Goal: Task Accomplishment & Management: Use online tool/utility

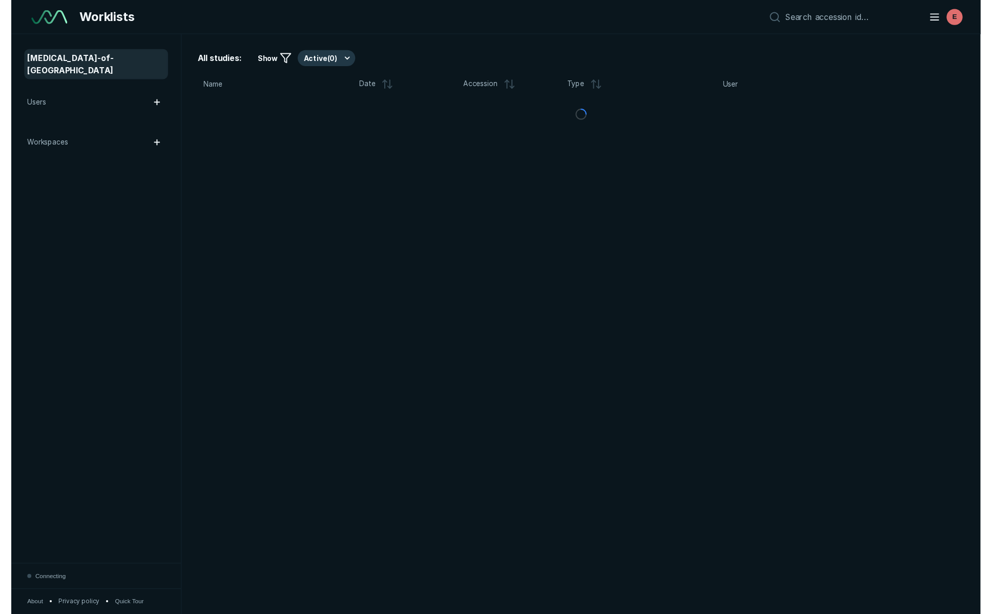
scroll to position [3801, 4850]
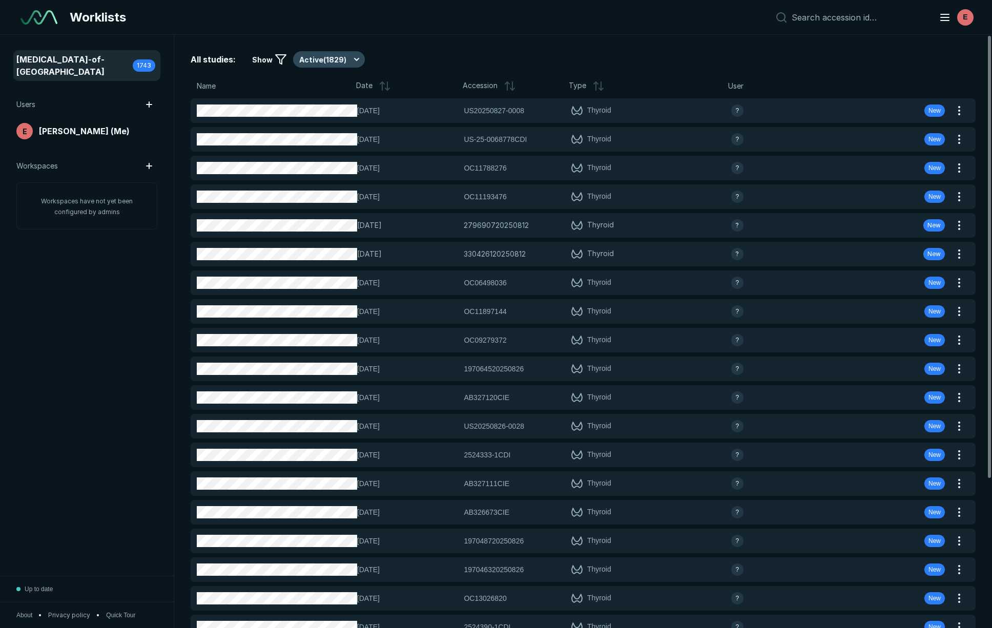
click at [335, 62] on button "Active ( 1829 )" at bounding box center [329, 59] width 72 height 16
click at [329, 111] on span "Completed ( 8 )" at bounding box center [328, 109] width 48 height 11
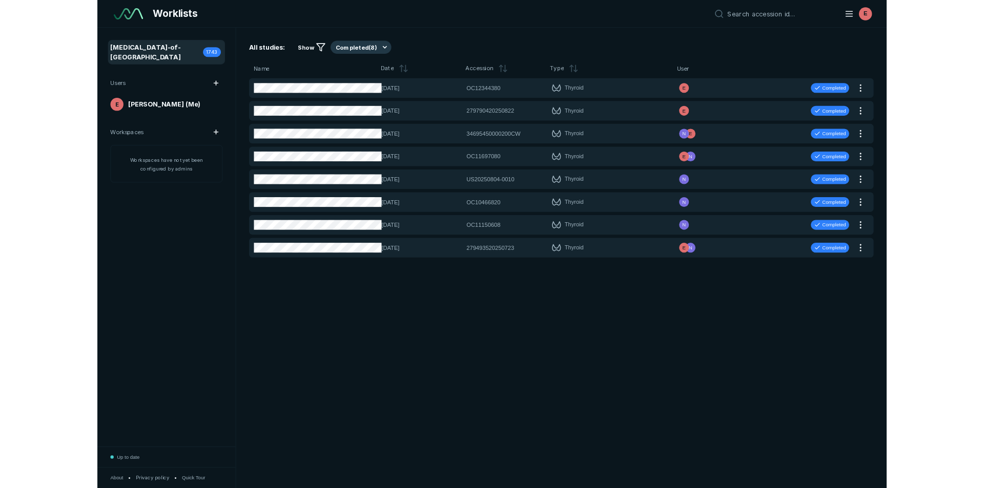
scroll to position [3737, 4850]
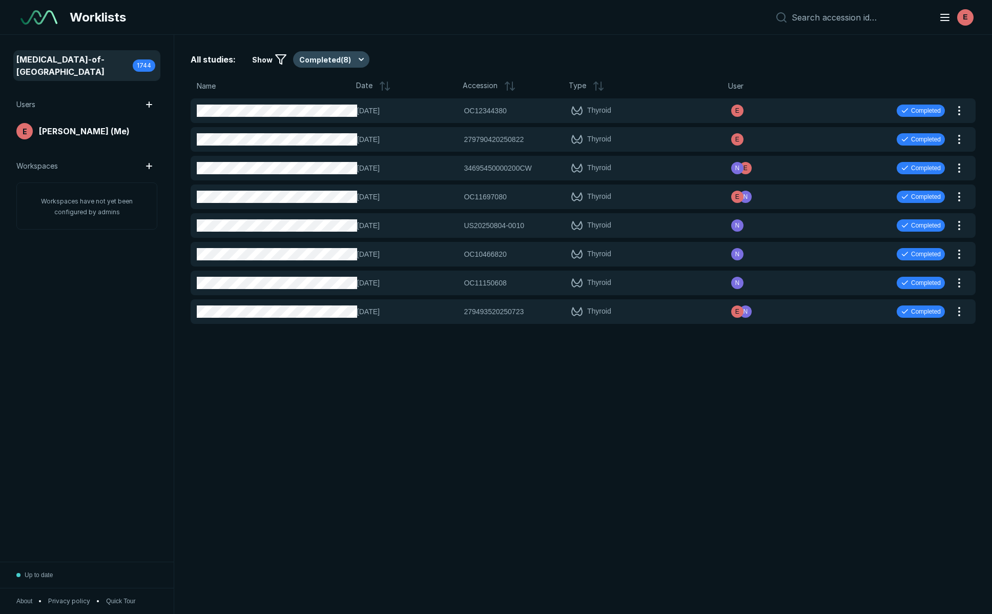
click at [320, 64] on button "Completed ( 8 )" at bounding box center [331, 59] width 76 height 16
click at [317, 86] on span "Active ( 1830 )" at bounding box center [326, 90] width 44 height 11
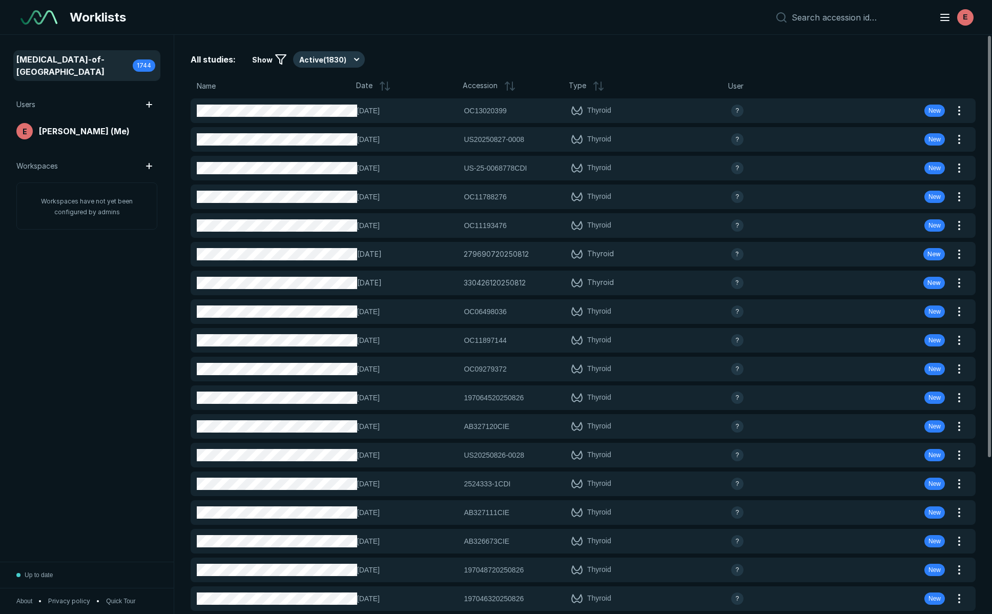
click at [414, 1] on div "Worklists E" at bounding box center [496, 17] width 992 height 35
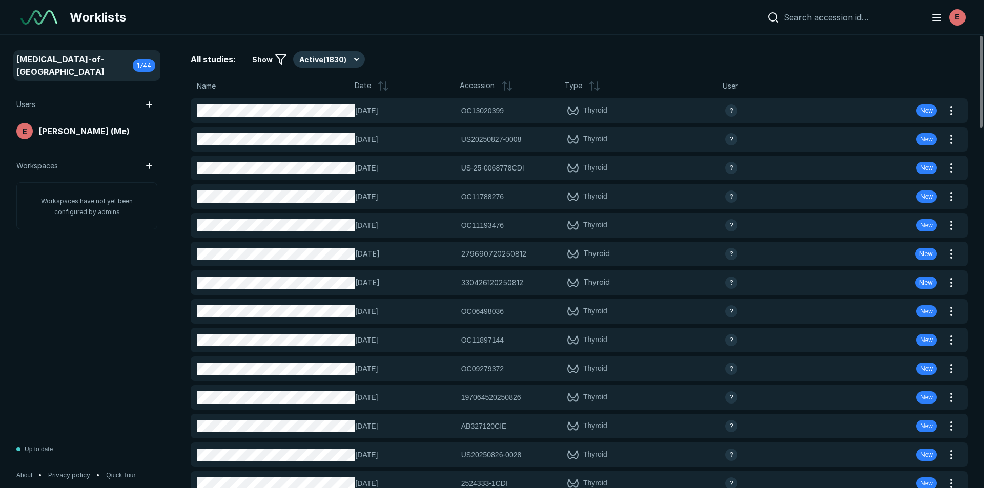
click at [816, 19] on input at bounding box center [851, 17] width 135 height 10
paste input "OC12594394"
type input "OC12594394"
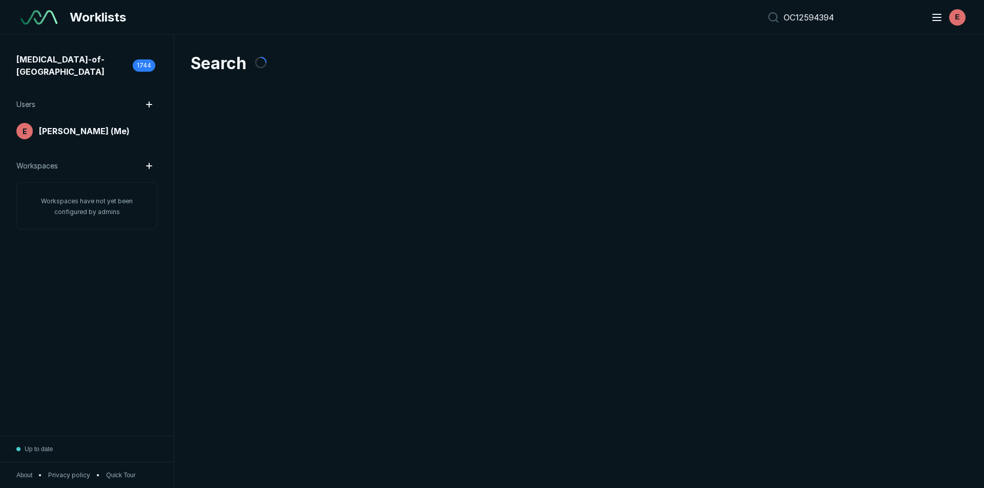
scroll to position [3172, 4813]
drag, startPoint x: 849, startPoint y: 18, endPoint x: 687, endPoint y: 0, distance: 163.4
click at [687, 0] on div "Worklists OC12594394 E" at bounding box center [492, 17] width 984 height 35
click at [96, 63] on span "[MEDICAL_DATA]-of-[GEOGRAPHIC_DATA]" at bounding box center [74, 65] width 116 height 25
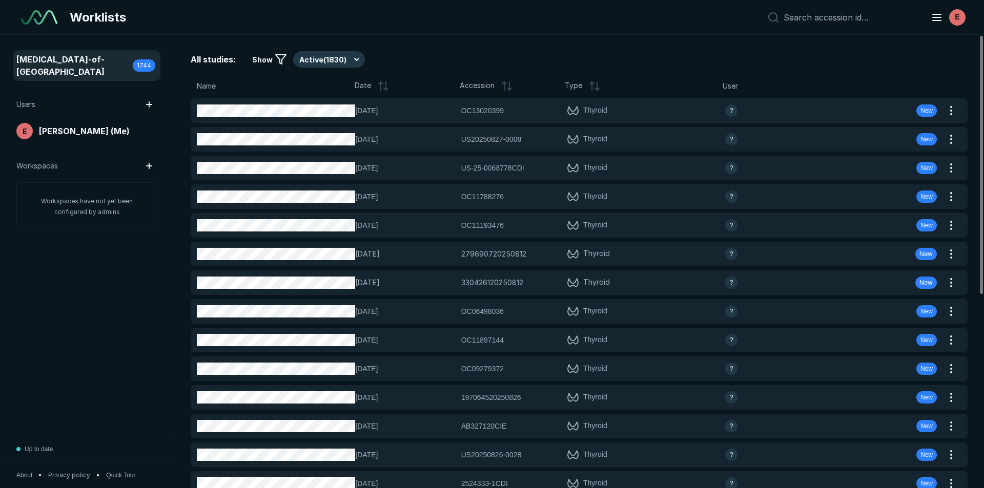
click at [361, 93] on div "Name Date Accession Type User" at bounding box center [579, 89] width 777 height 18
click at [365, 89] on span "Date" at bounding box center [363, 86] width 16 height 12
click at [379, 88] on icon at bounding box center [383, 86] width 12 height 12
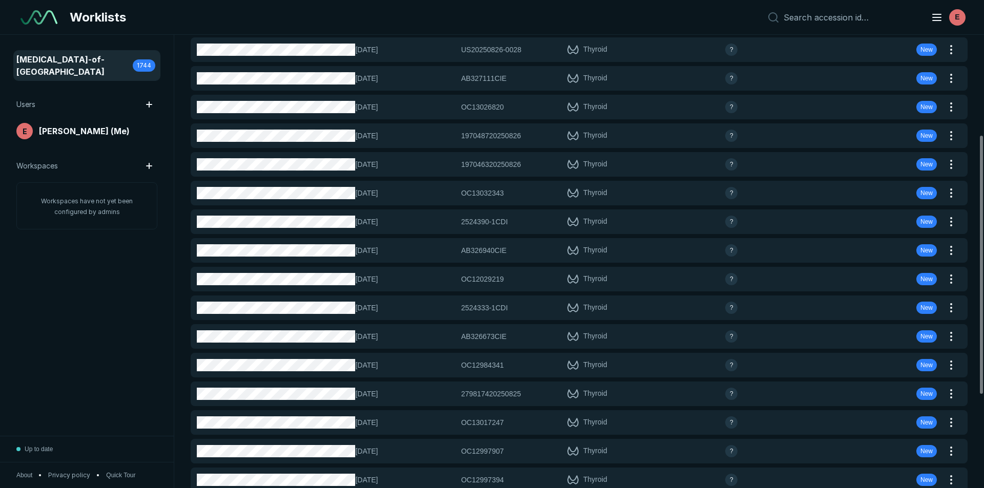
scroll to position [178, 0]
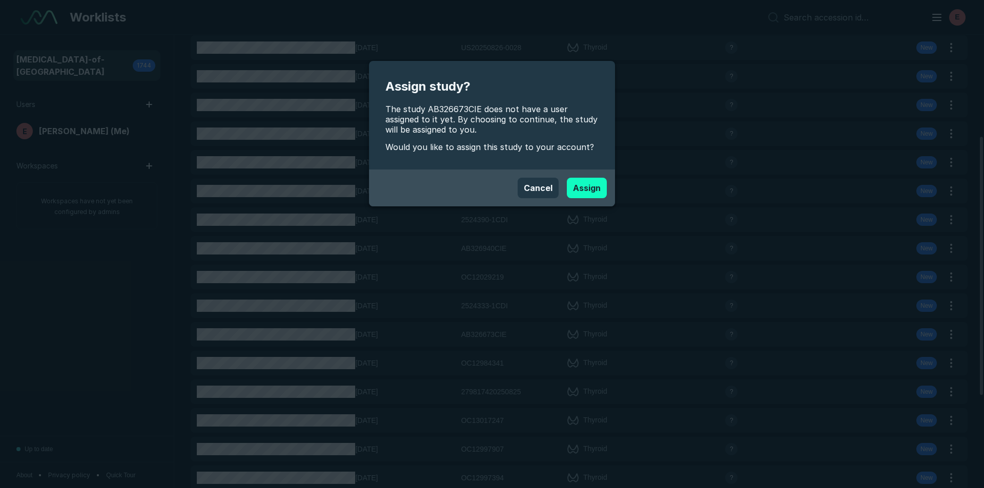
click at [574, 186] on button "Assign" at bounding box center [587, 188] width 40 height 20
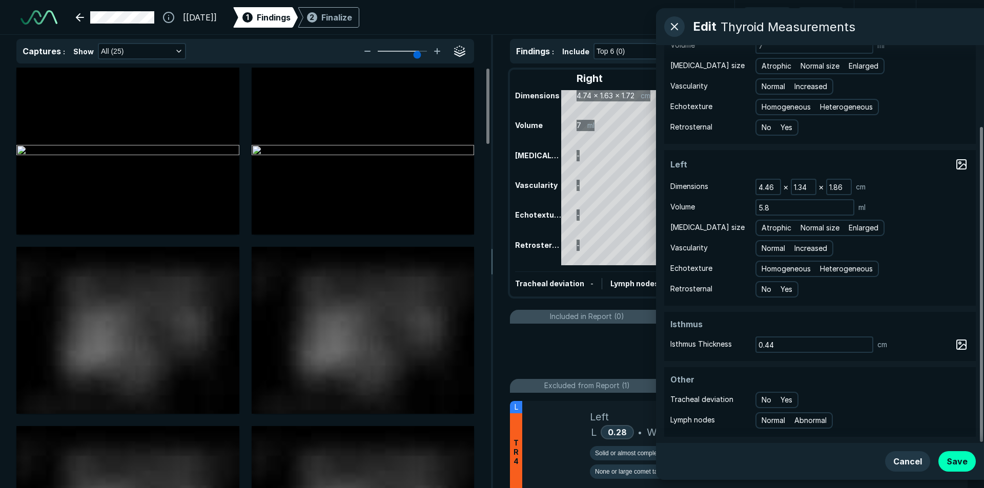
scroll to position [102, 0]
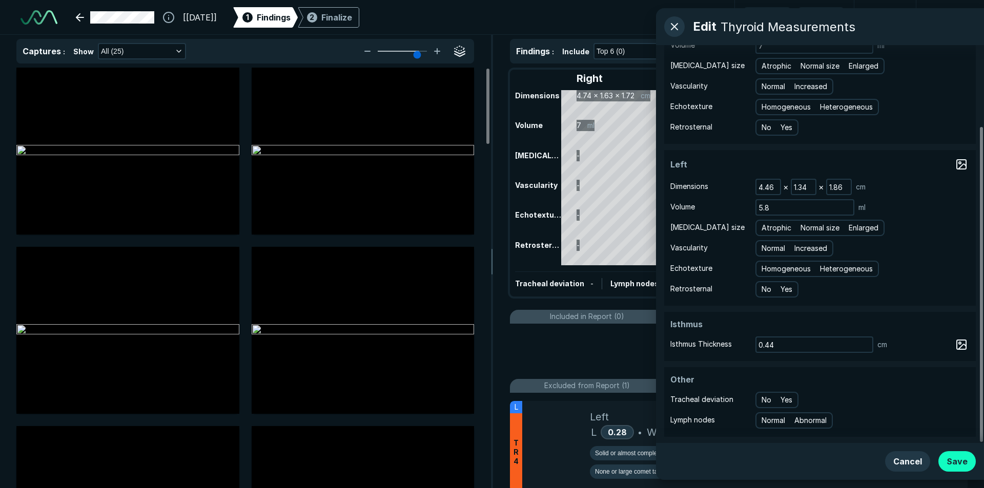
click at [953, 459] on button "Save" at bounding box center [956, 461] width 37 height 20
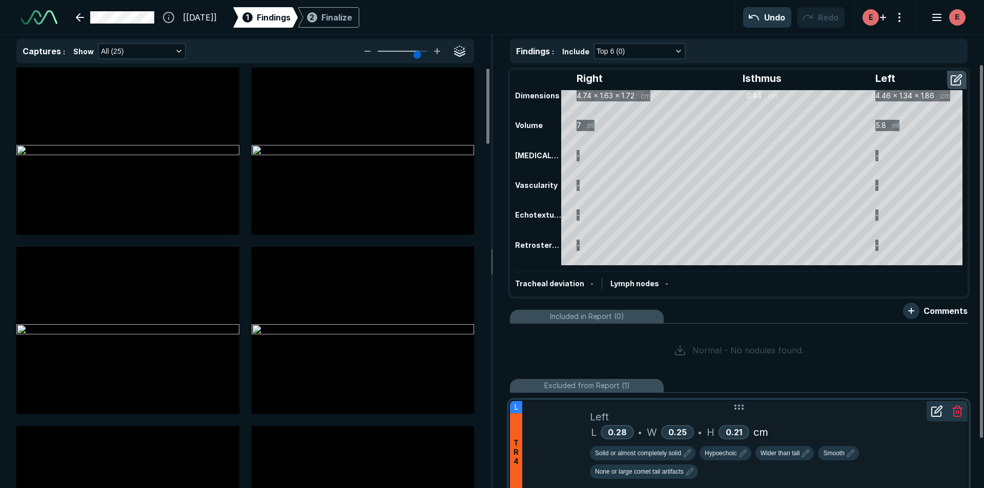
scroll to position [0, 0]
click at [352, 20] on div "Finalize" at bounding box center [336, 17] width 31 height 12
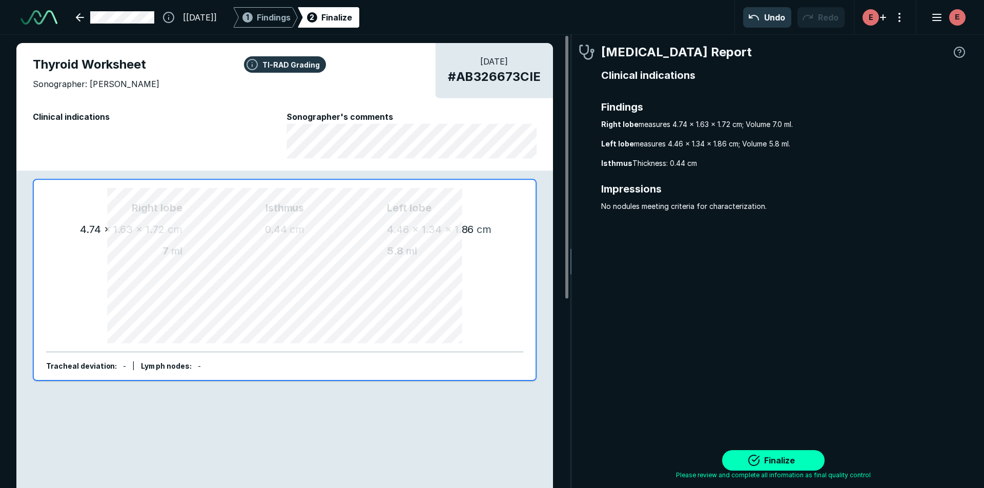
scroll to position [3299, 3068]
click at [291, 19] on span "Findings" at bounding box center [274, 17] width 34 height 12
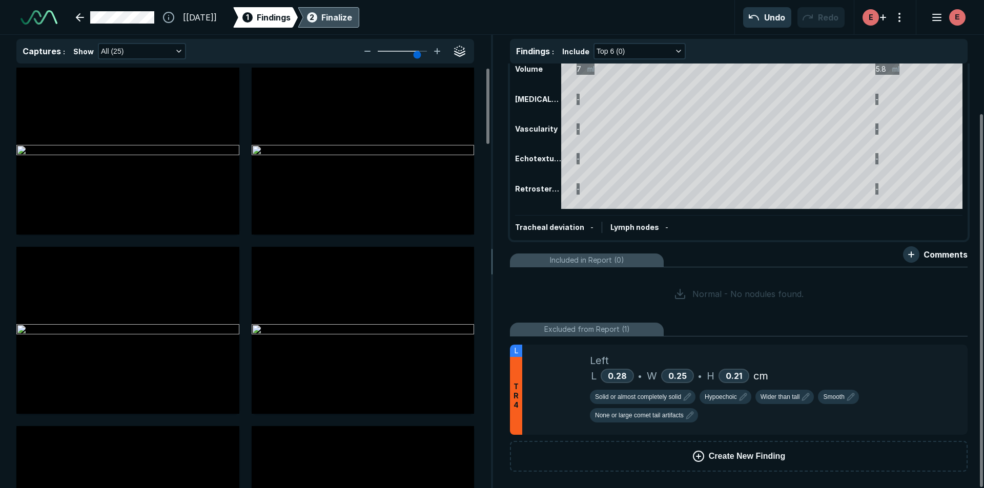
click at [352, 14] on div "Finalize" at bounding box center [336, 17] width 31 height 12
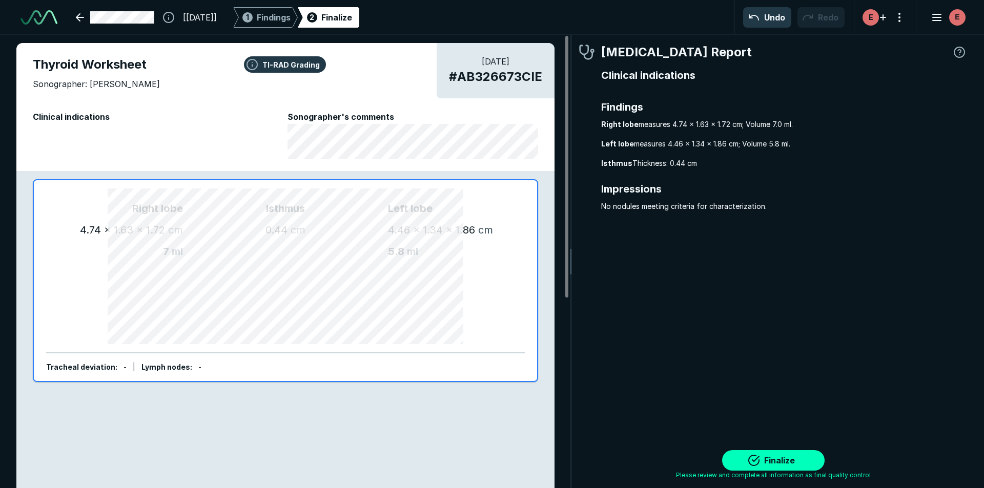
scroll to position [3299, 3068]
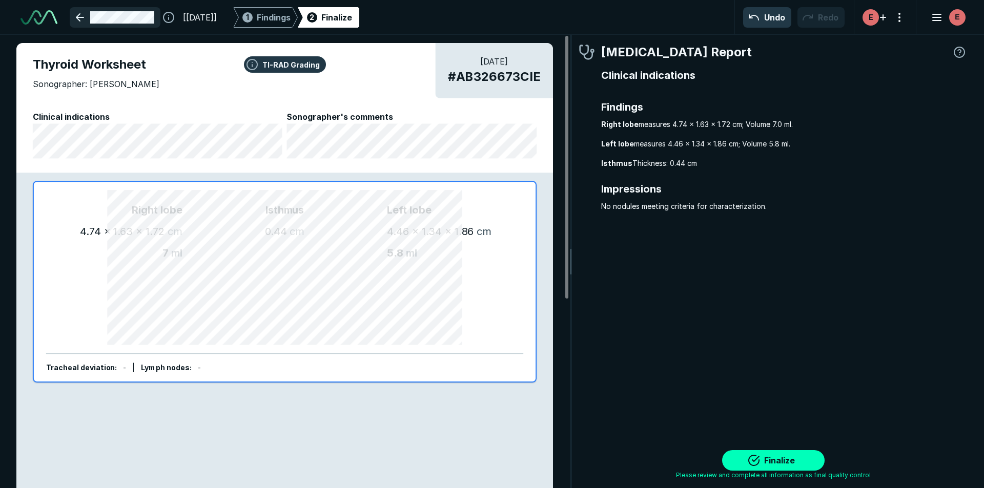
click at [77, 14] on link at bounding box center [115, 17] width 91 height 20
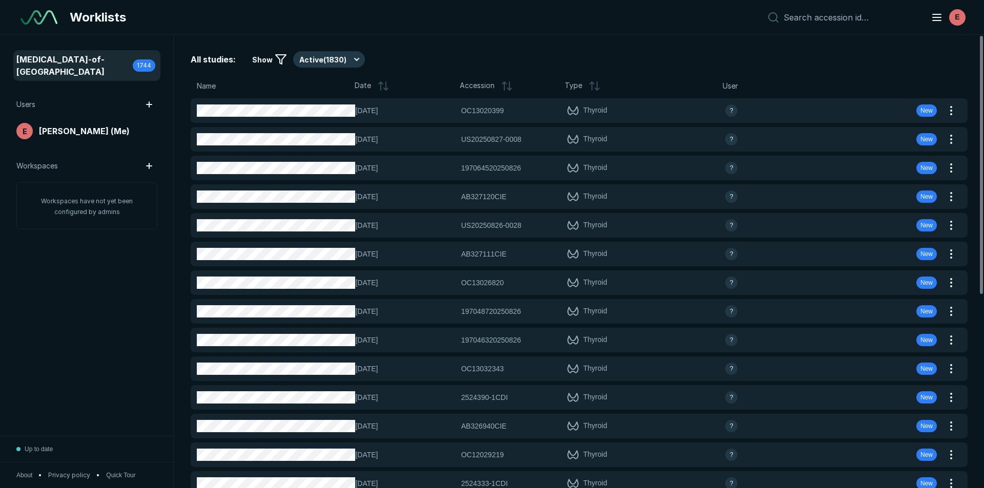
scroll to position [3172, 4813]
click at [353, 59] on button "Active ( 1830 )" at bounding box center [329, 59] width 72 height 16
click at [338, 109] on span "Completed ( 8 )" at bounding box center [328, 109] width 48 height 11
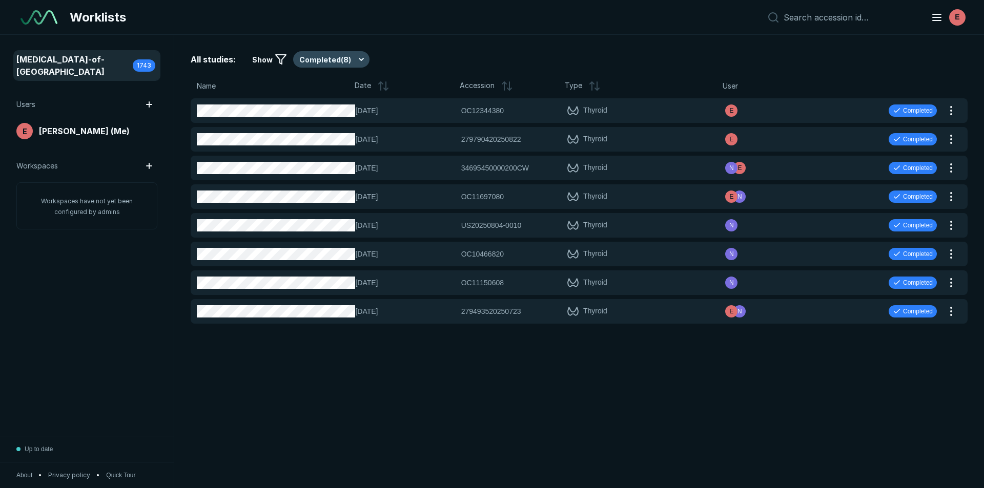
click at [356, 60] on button "Completed ( 8 )" at bounding box center [331, 59] width 76 height 16
click at [338, 95] on span "Active ( 1830 )" at bounding box center [326, 90] width 44 height 11
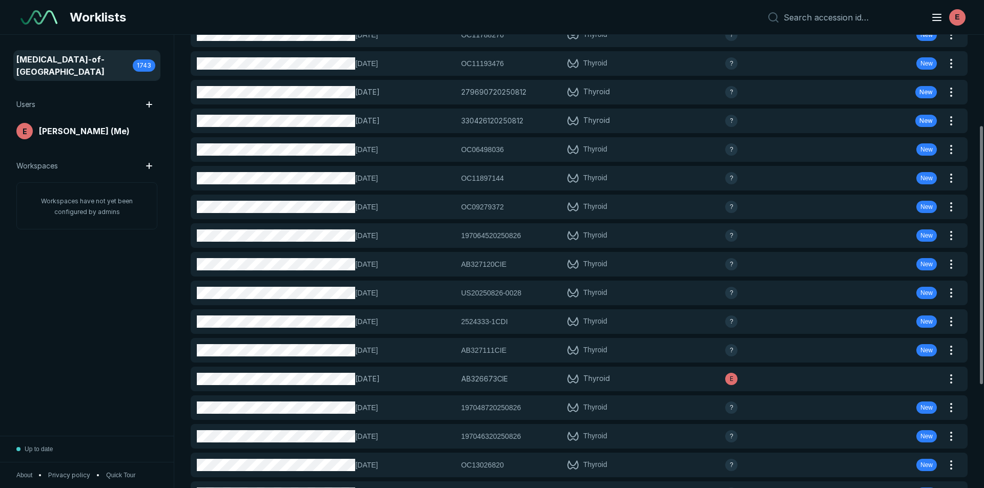
scroll to position [164, 0]
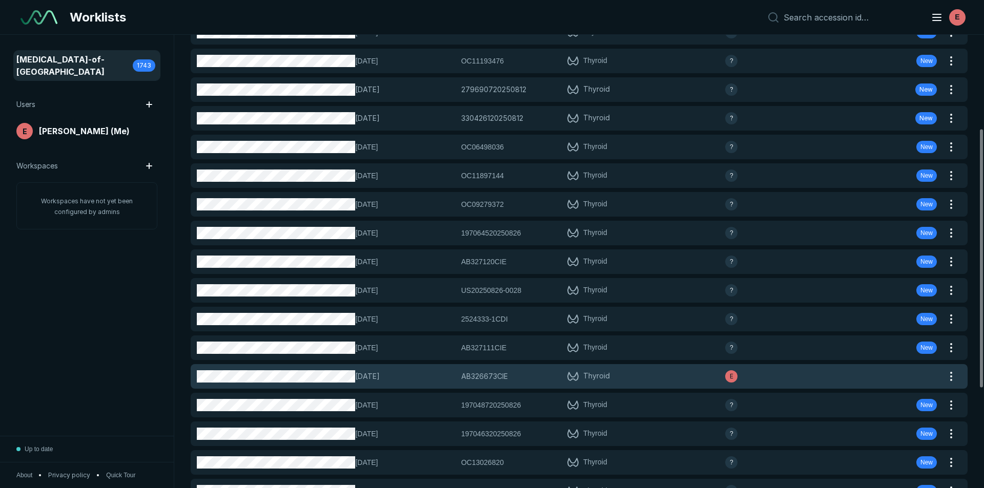
click at [261, 370] on div "[DATE] AB326673CIE AB326673CIE Thyroid E" at bounding box center [567, 376] width 752 height 25
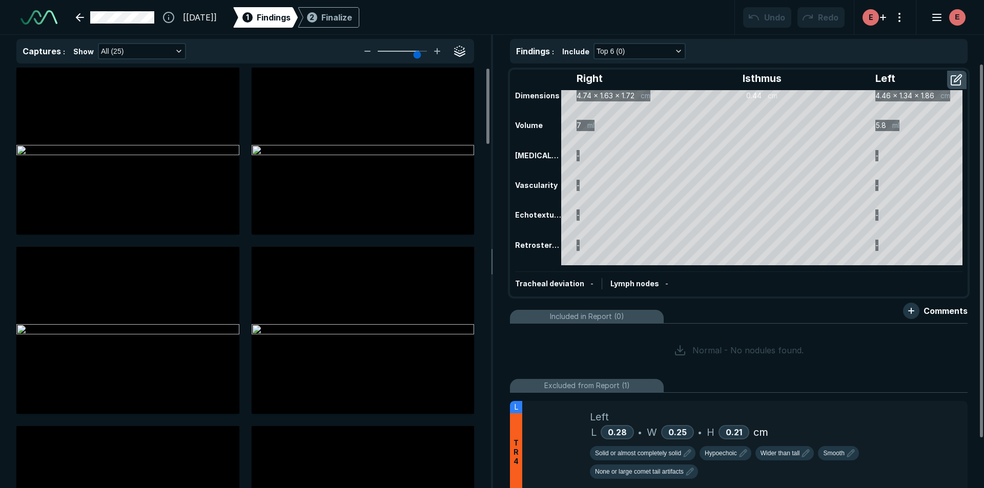
scroll to position [2307, 3367]
click at [77, 20] on link at bounding box center [115, 17] width 91 height 20
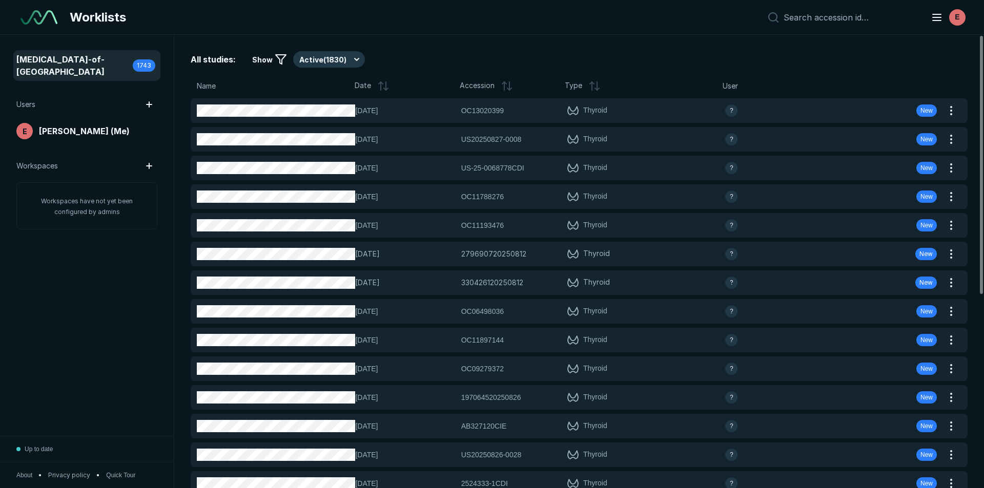
scroll to position [3172, 4813]
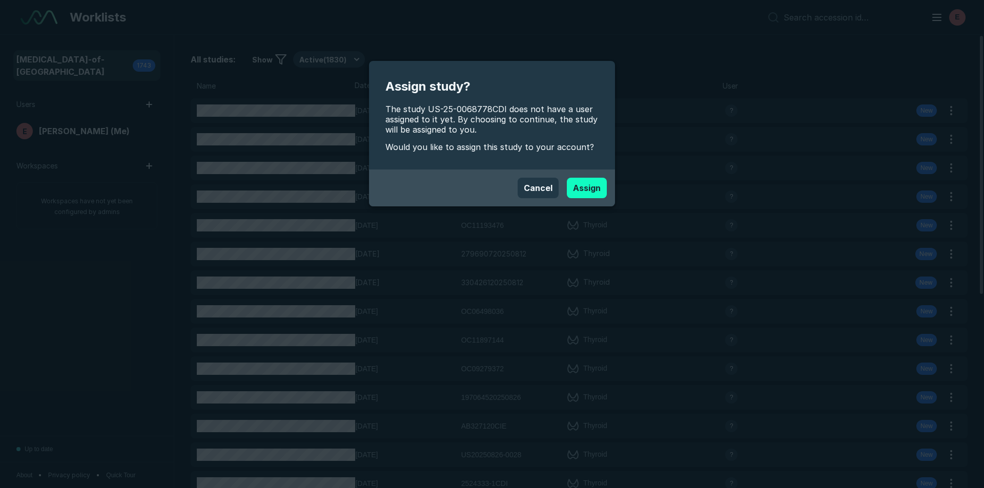
click at [575, 190] on button "Assign" at bounding box center [587, 188] width 40 height 20
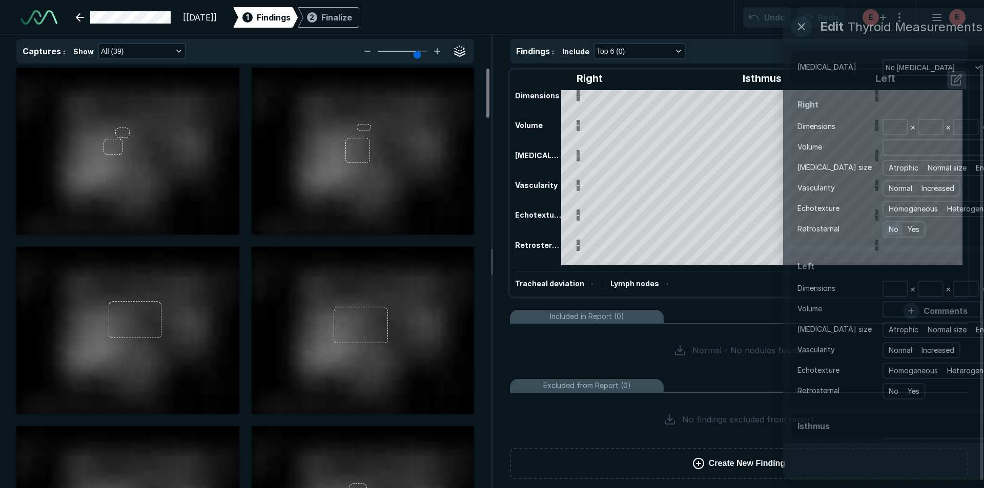
scroll to position [2307, 3367]
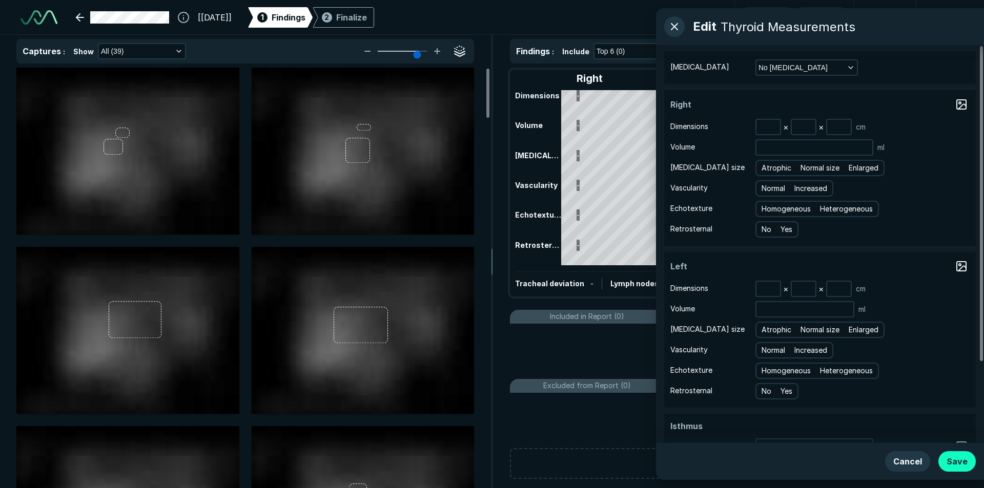
click at [959, 464] on button "Save" at bounding box center [956, 461] width 37 height 20
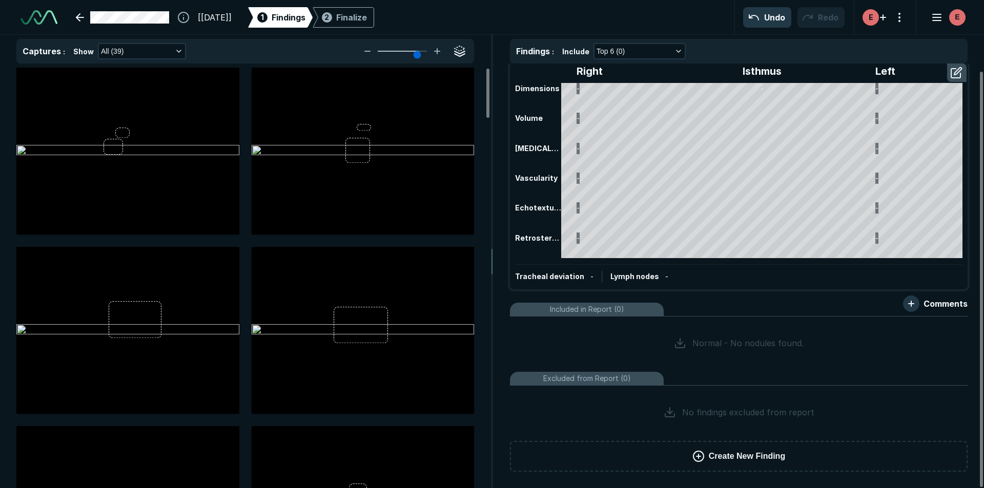
scroll to position [7, 0]
click at [80, 13] on link at bounding box center [123, 17] width 106 height 20
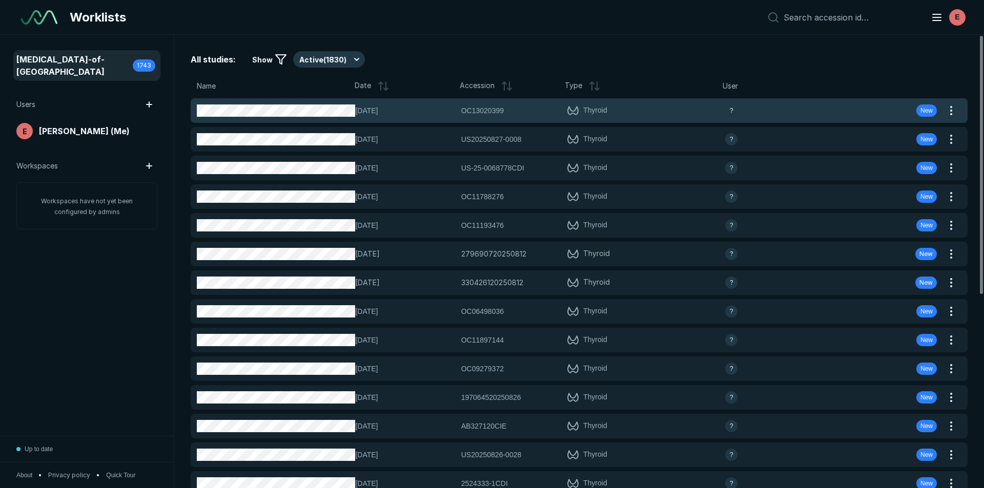
scroll to position [3172, 4813]
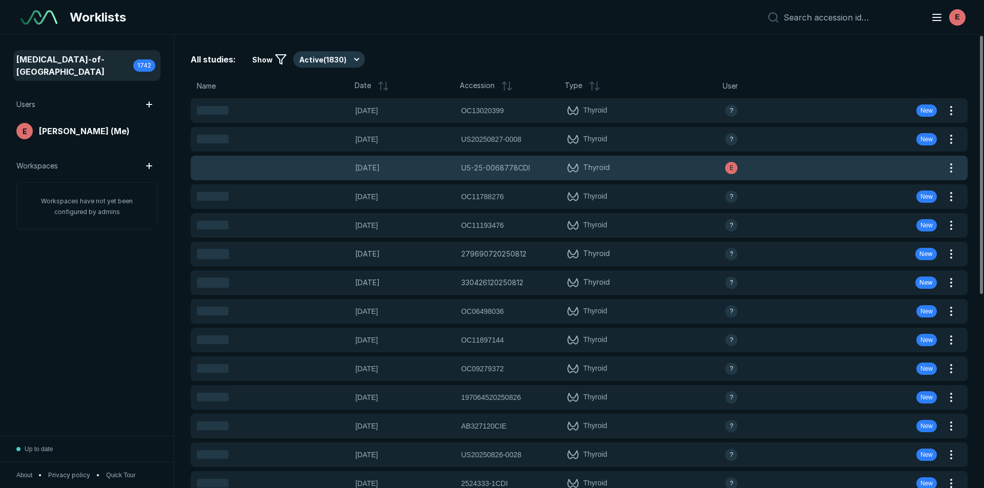
click at [334, 171] on span "Loading" at bounding box center [273, 168] width 152 height 12
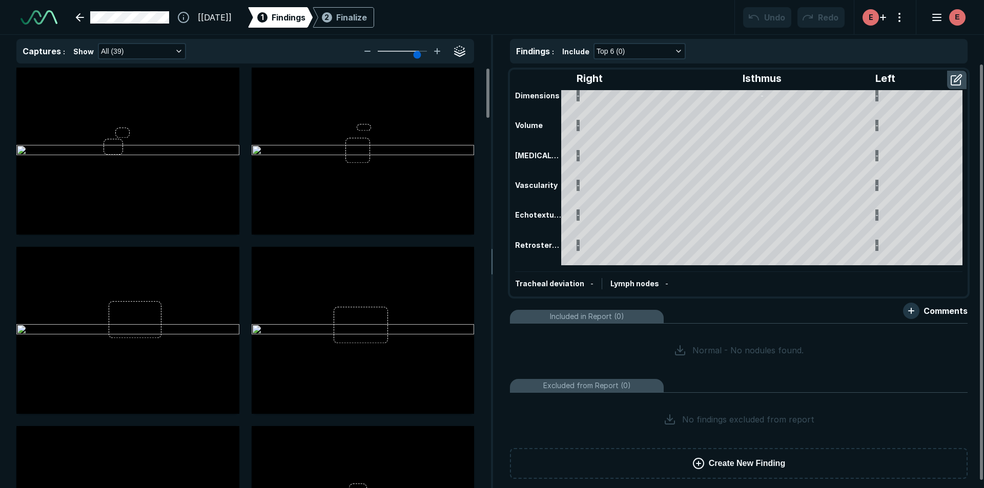
scroll to position [2307, 3367]
click at [79, 19] on link at bounding box center [123, 17] width 106 height 20
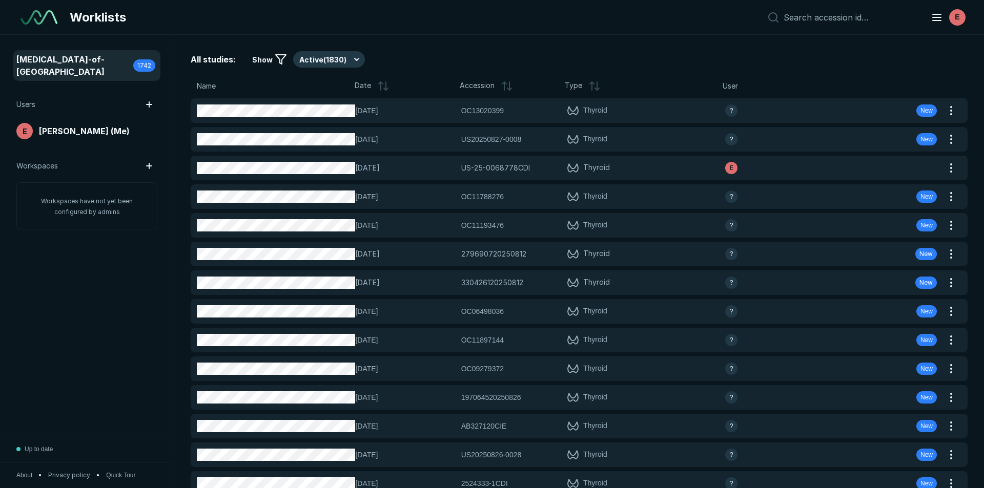
scroll to position [3172, 4813]
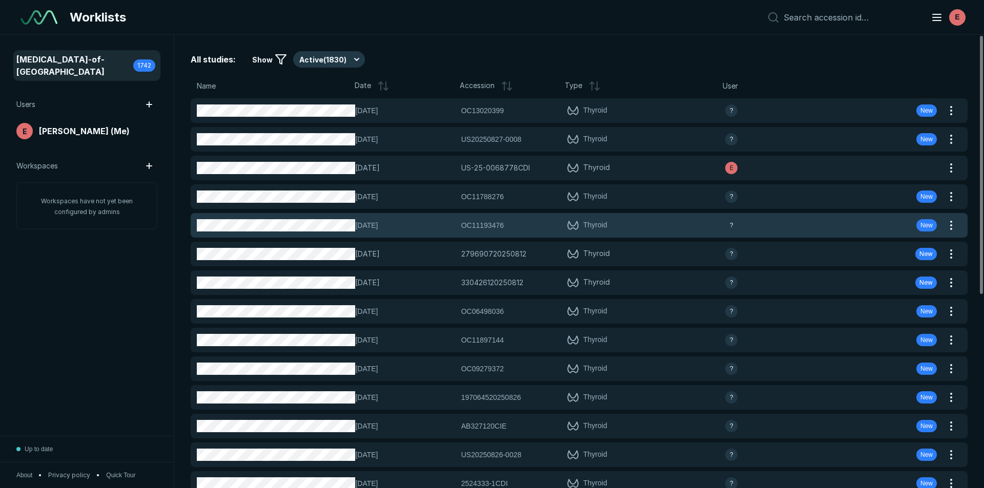
click at [428, 230] on span "[DATE]" at bounding box center [404, 225] width 99 height 11
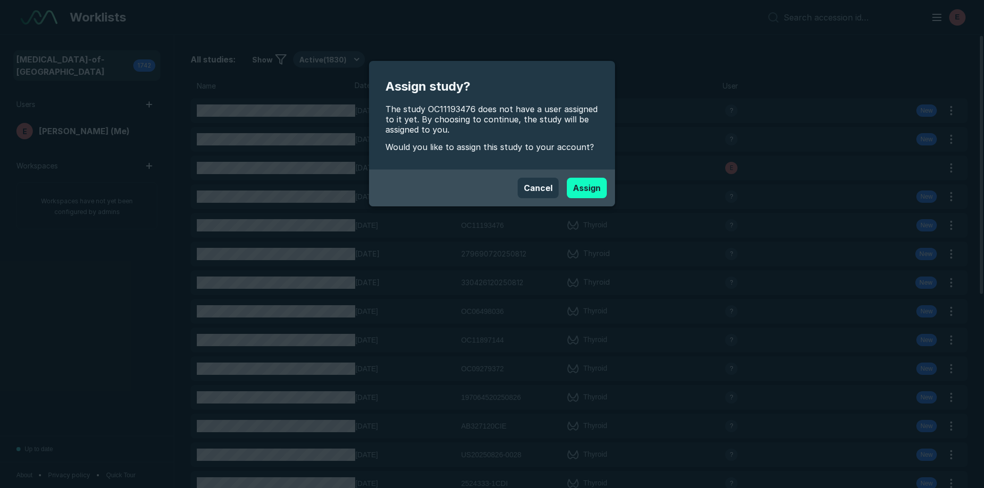
click at [582, 186] on button "Assign" at bounding box center [587, 188] width 40 height 20
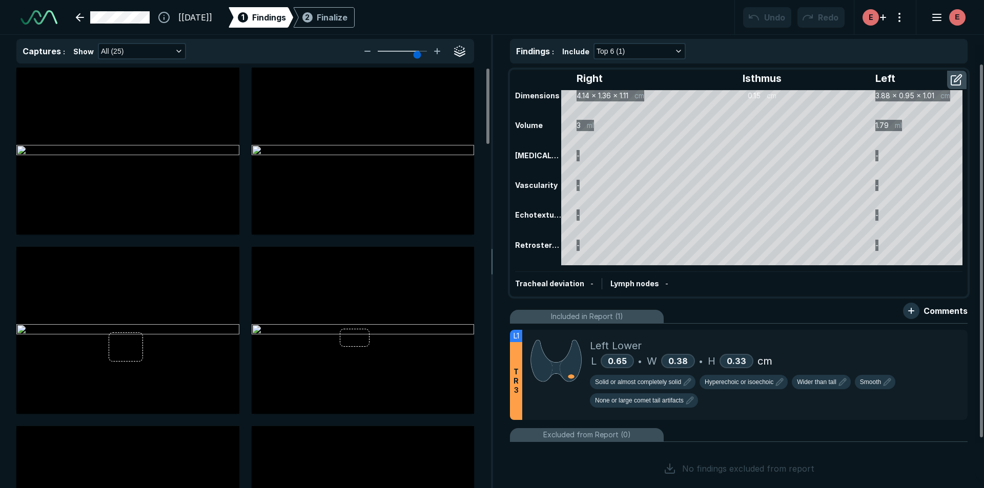
scroll to position [2307, 3367]
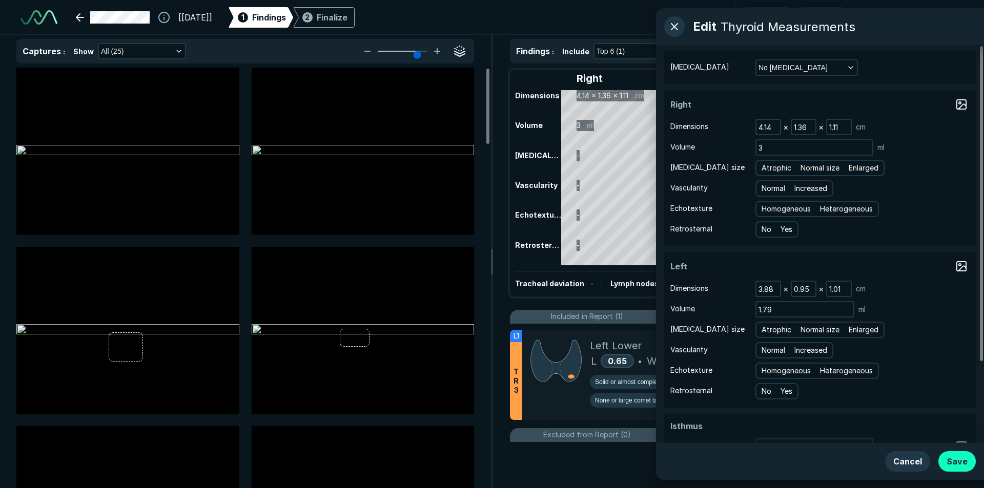
click at [964, 461] on button "Save" at bounding box center [956, 461] width 37 height 20
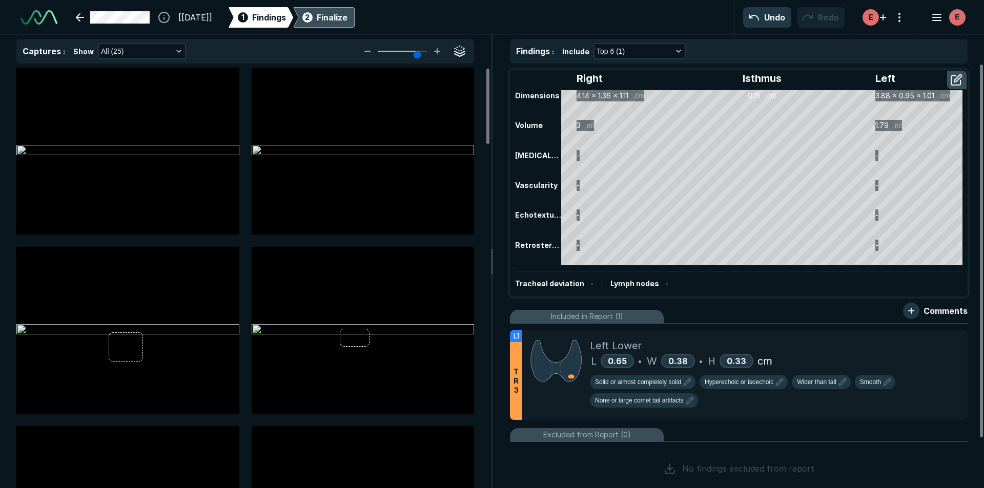
click at [347, 24] on div "2 Finalize" at bounding box center [323, 17] width 47 height 20
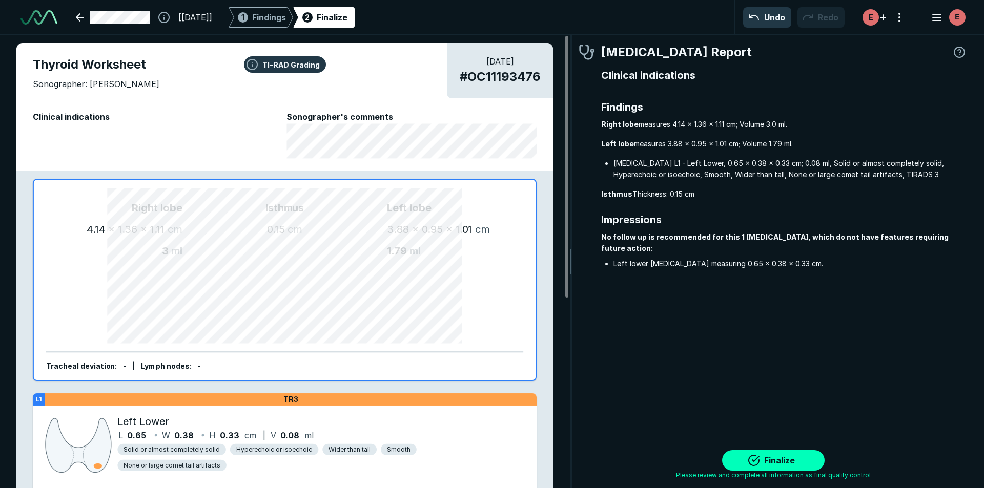
scroll to position [3299, 3068]
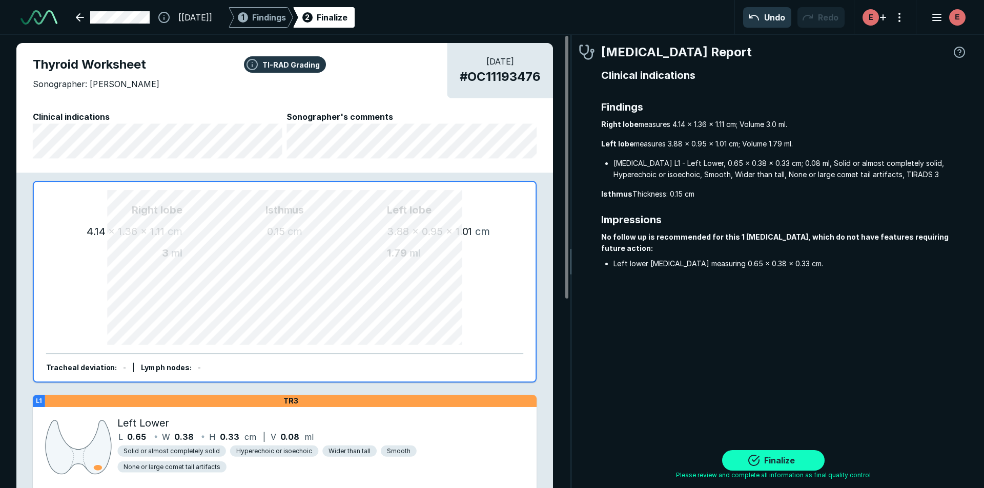
click at [760, 463] on button "Finalize" at bounding box center [773, 460] width 102 height 20
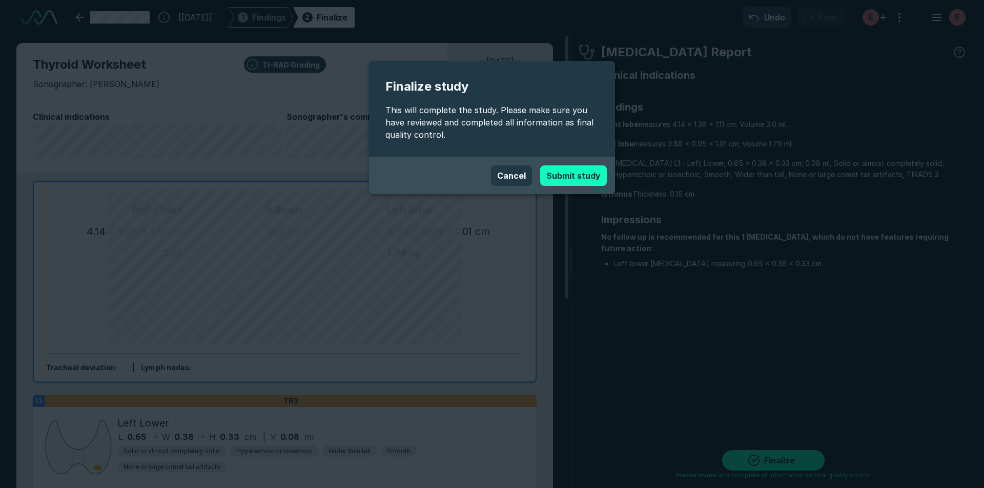
click at [549, 173] on button "Submit study" at bounding box center [573, 176] width 67 height 20
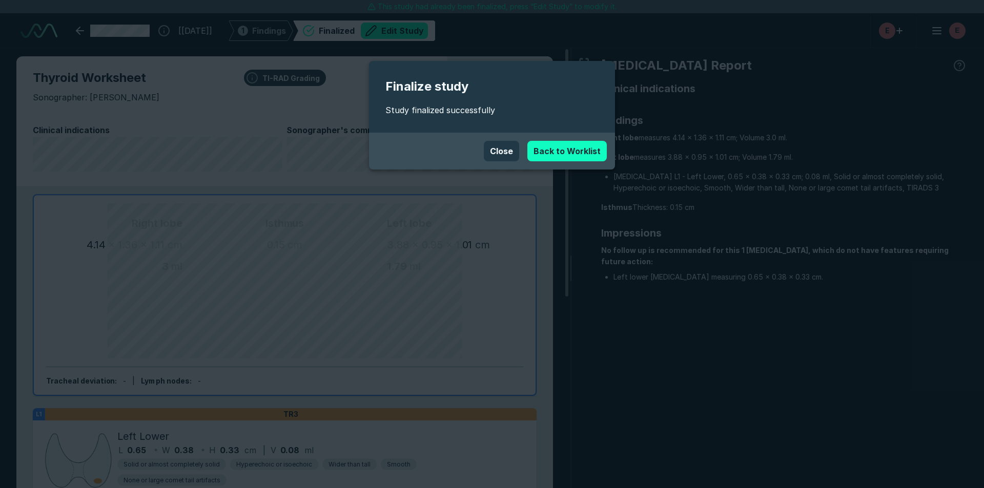
click at [542, 145] on link "Back to Worklist" at bounding box center [566, 151] width 79 height 20
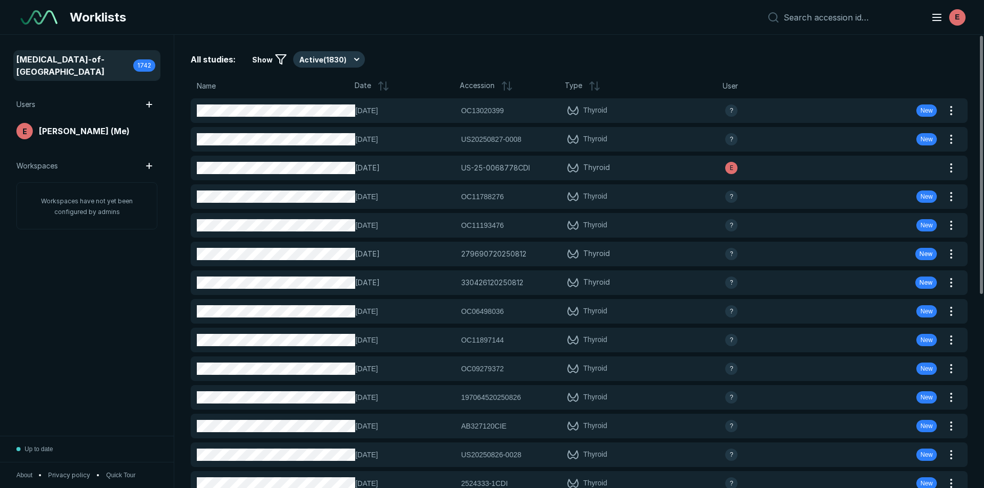
scroll to position [3172, 4813]
click at [322, 56] on button "Active ( 1829 )" at bounding box center [329, 59] width 72 height 16
click at [333, 107] on span "Completed ( 9 )" at bounding box center [328, 109] width 48 height 11
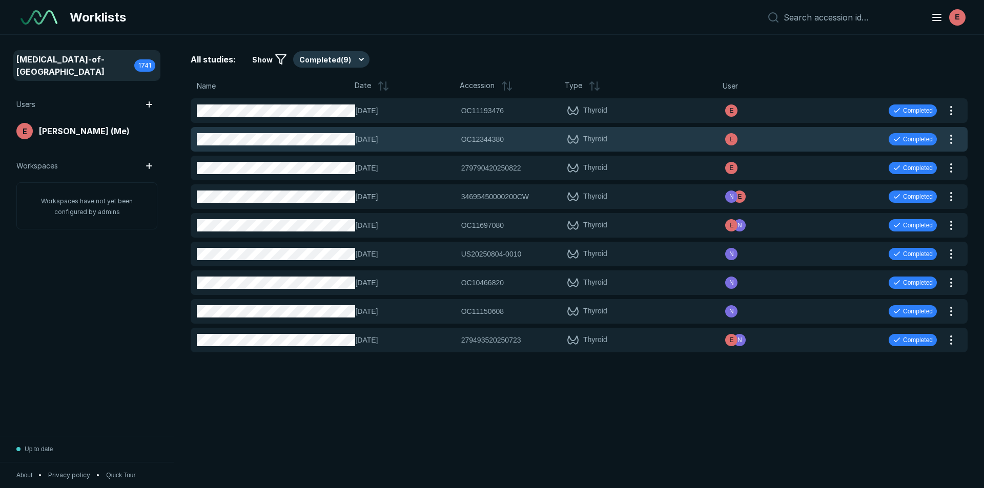
click at [411, 141] on span "[DATE]" at bounding box center [404, 139] width 99 height 11
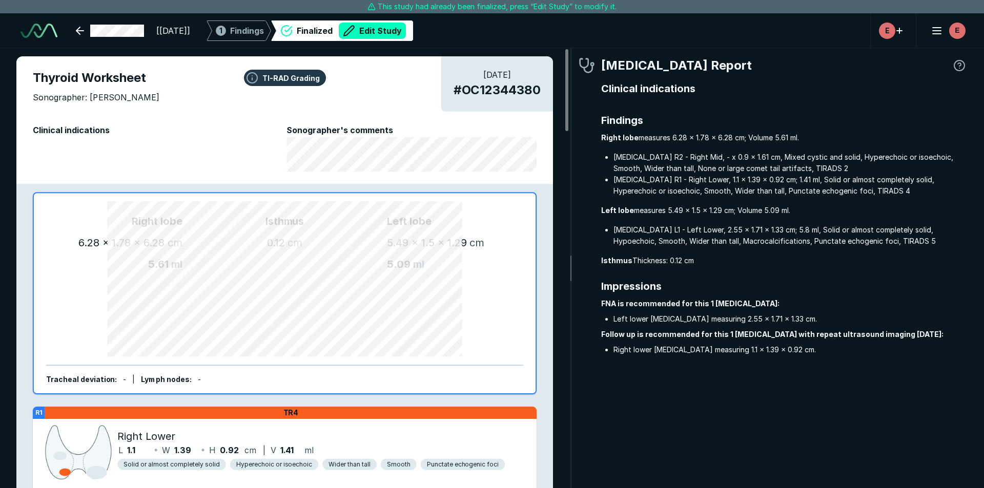
scroll to position [3239, 3068]
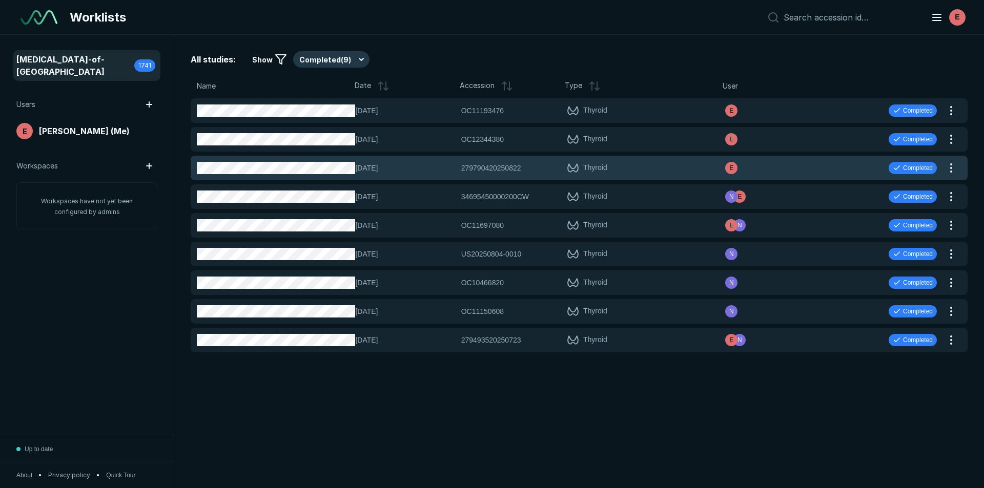
scroll to position [3172, 4813]
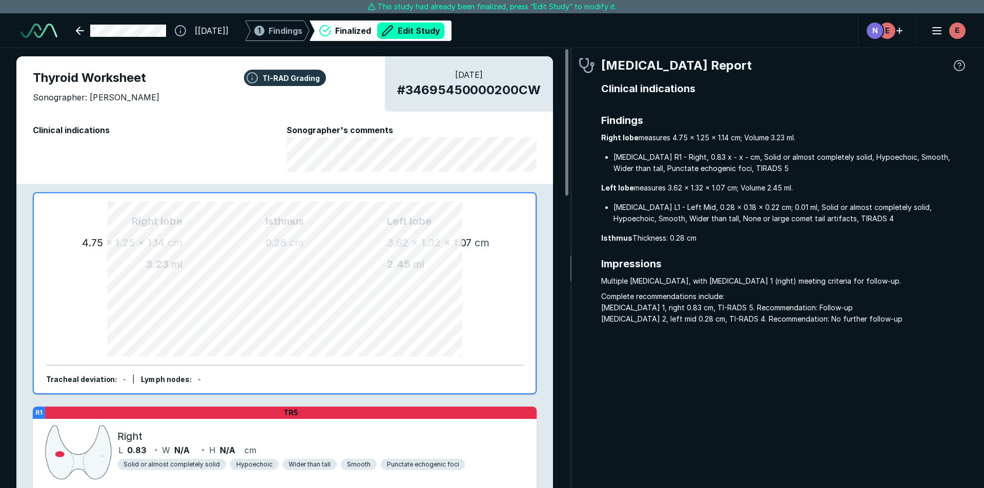
scroll to position [3239, 3068]
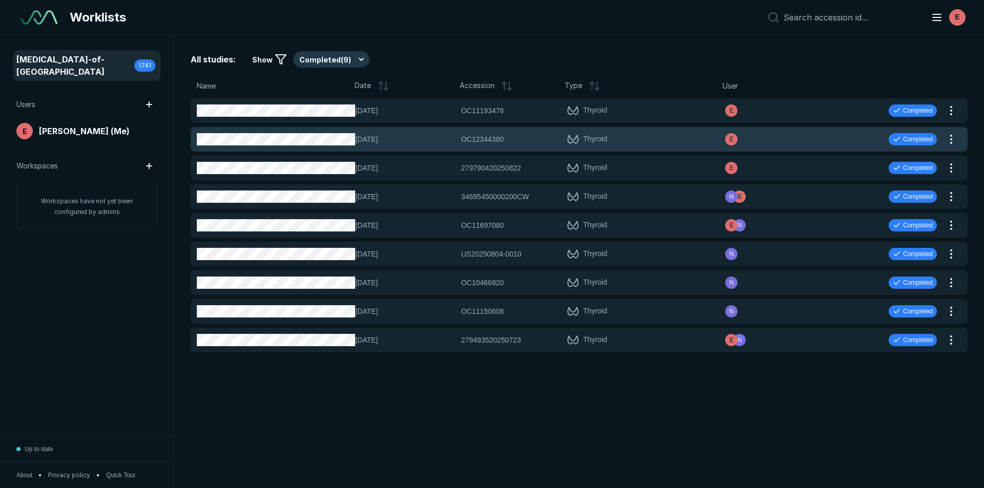
scroll to position [3172, 4813]
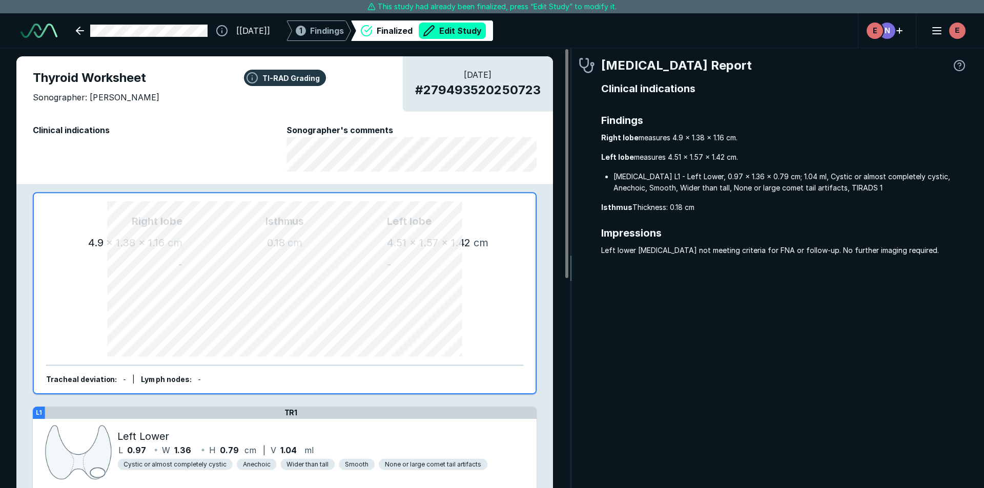
scroll to position [3239, 3068]
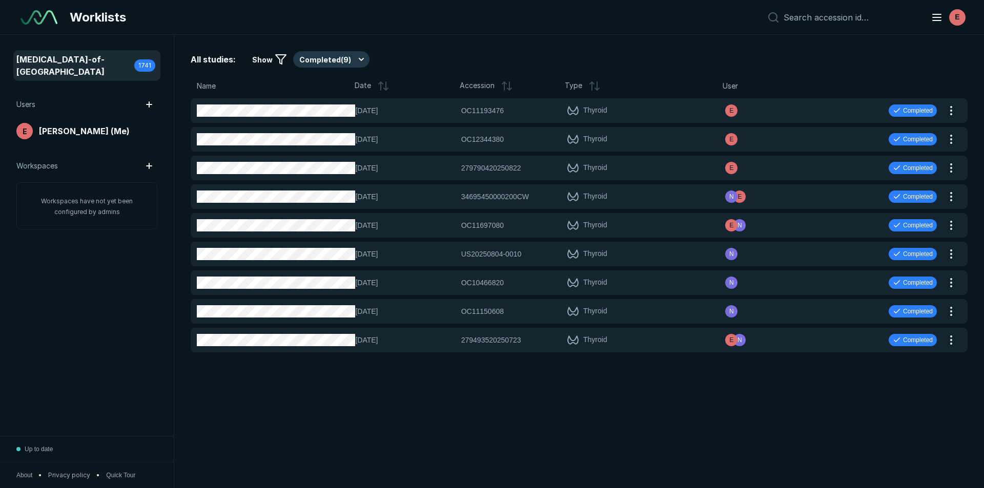
scroll to position [3172, 4813]
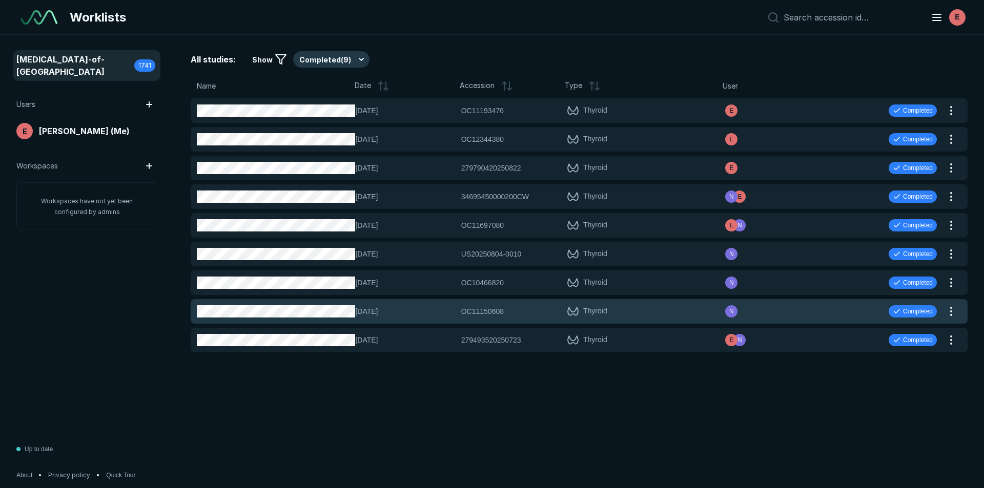
click at [312, 302] on div "[DATE] OC11150608 OC11150608 Thyroid N Completed" at bounding box center [567, 311] width 752 height 25
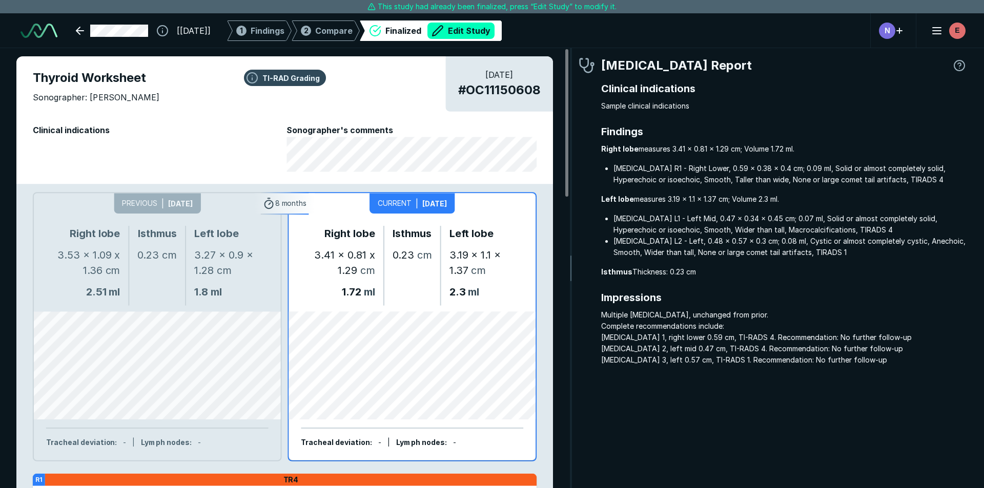
scroll to position [3239, 3068]
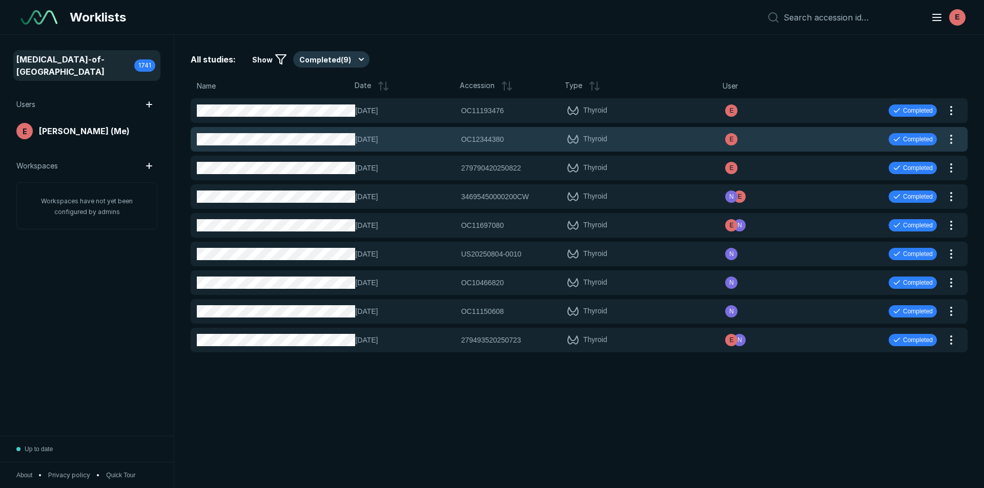
scroll to position [3172, 4813]
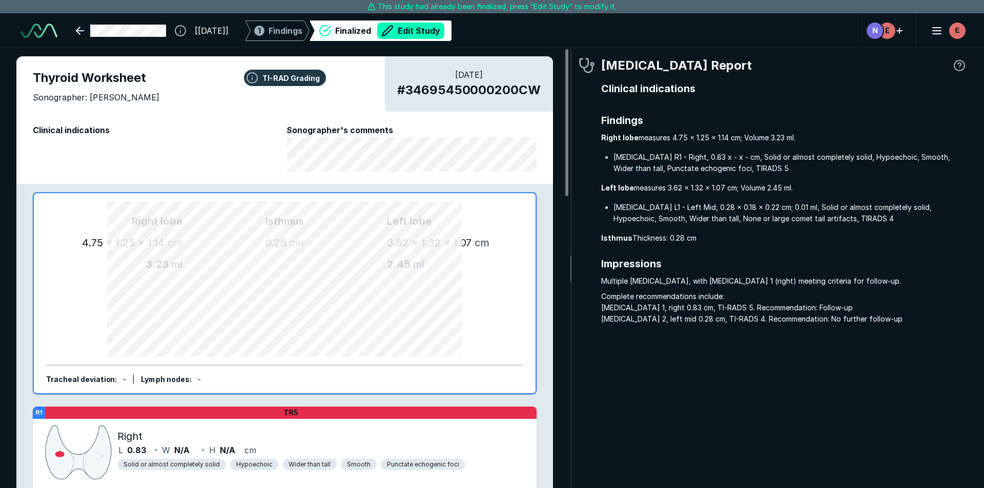
scroll to position [3239, 3068]
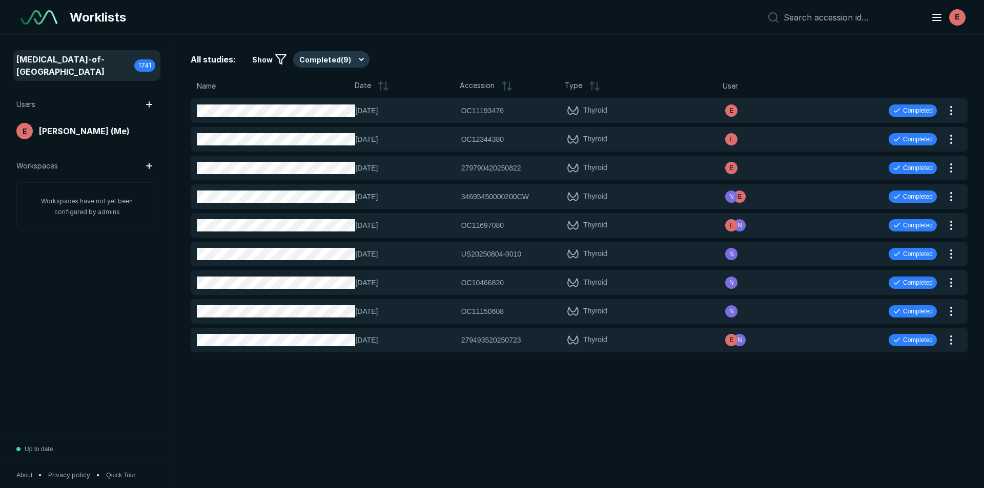
scroll to position [3172, 4813]
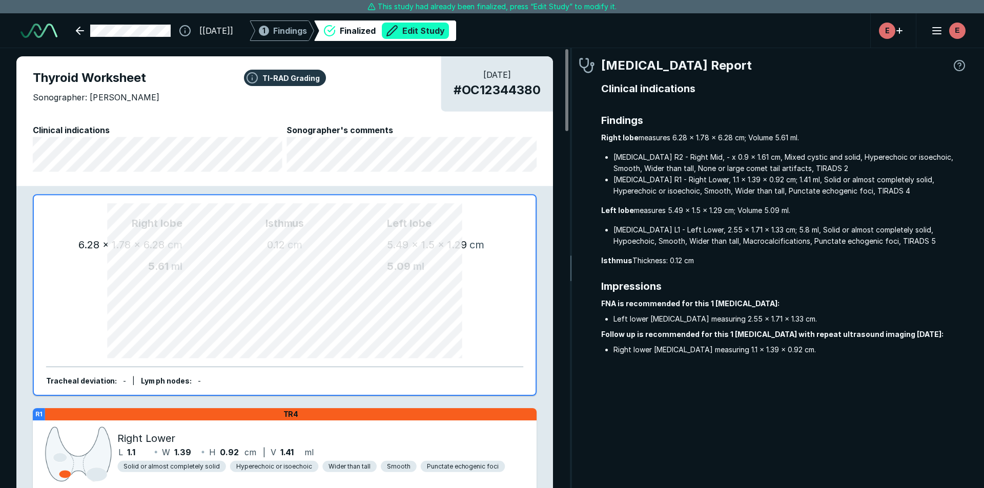
click at [441, 32] on button "Edit Study" at bounding box center [415, 31] width 67 height 16
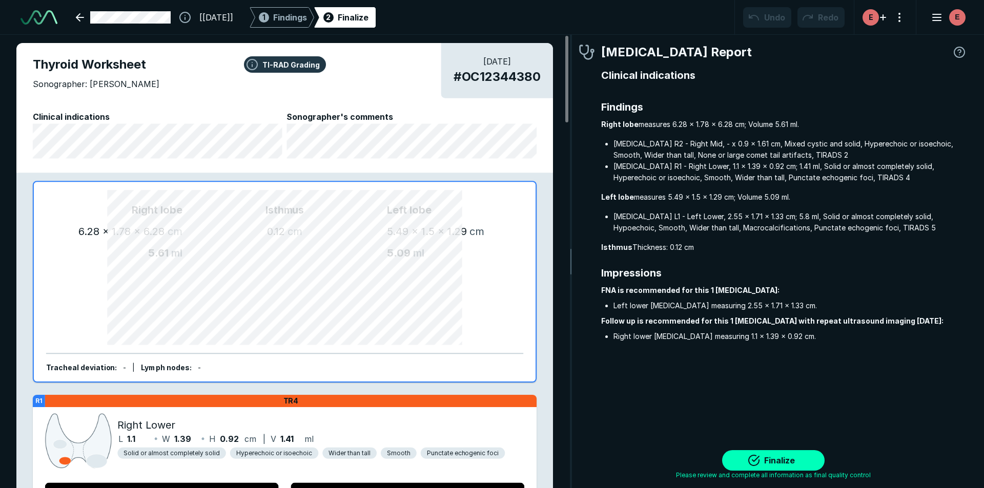
scroll to position [3336, 5745]
click at [789, 454] on button "Finalize" at bounding box center [773, 460] width 102 height 20
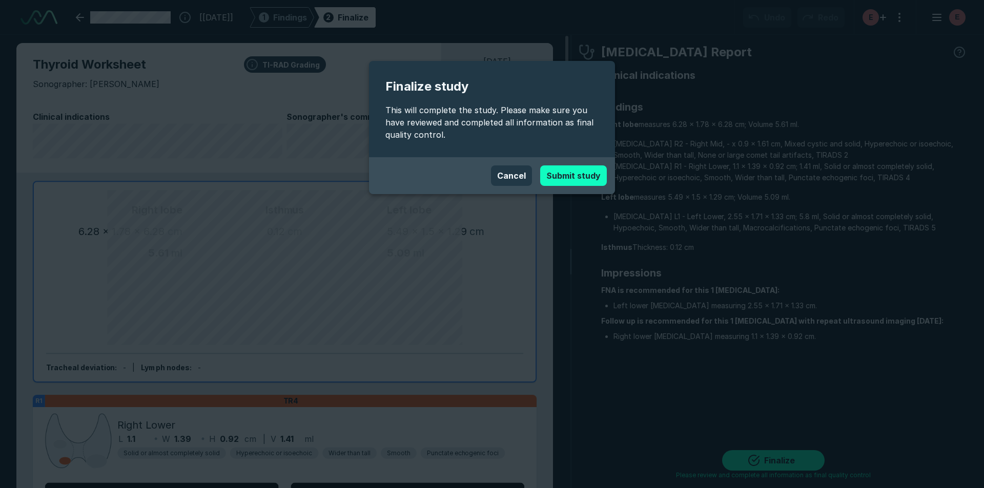
click at [585, 181] on button "Submit study" at bounding box center [573, 176] width 67 height 20
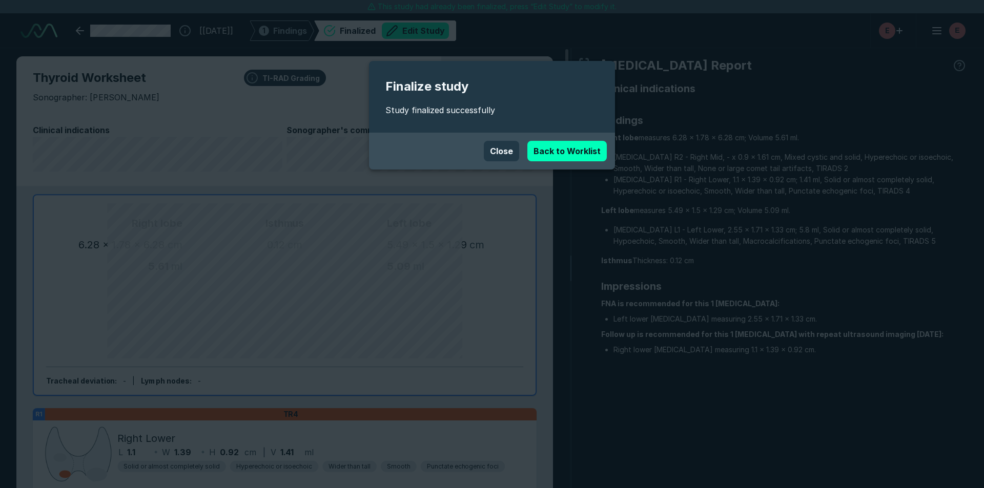
scroll to position [3239, 3068]
click at [503, 152] on button "Close" at bounding box center [501, 151] width 35 height 20
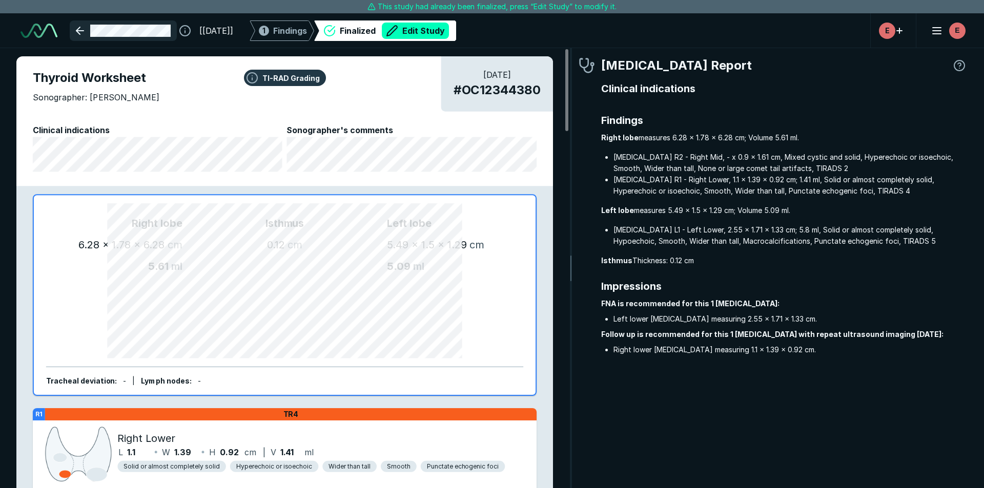
click at [80, 31] on link at bounding box center [123, 30] width 107 height 20
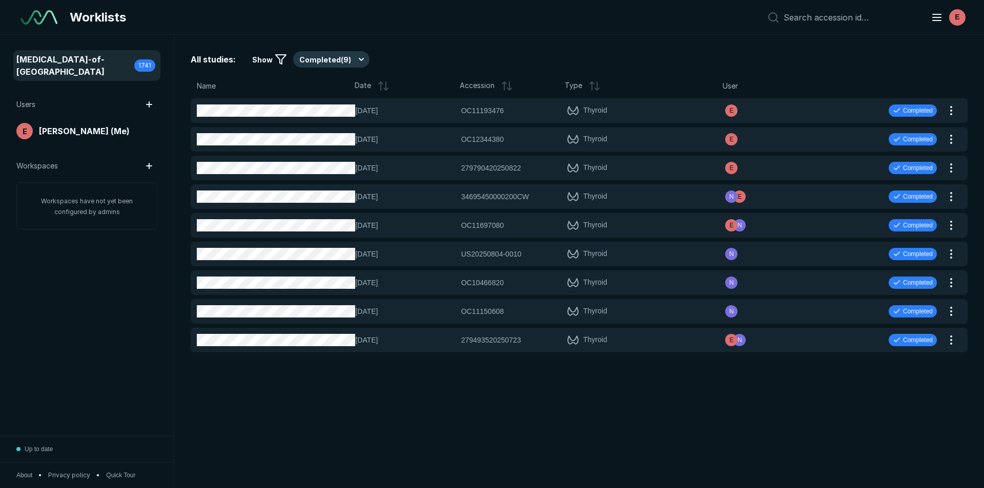
scroll to position [3172, 4813]
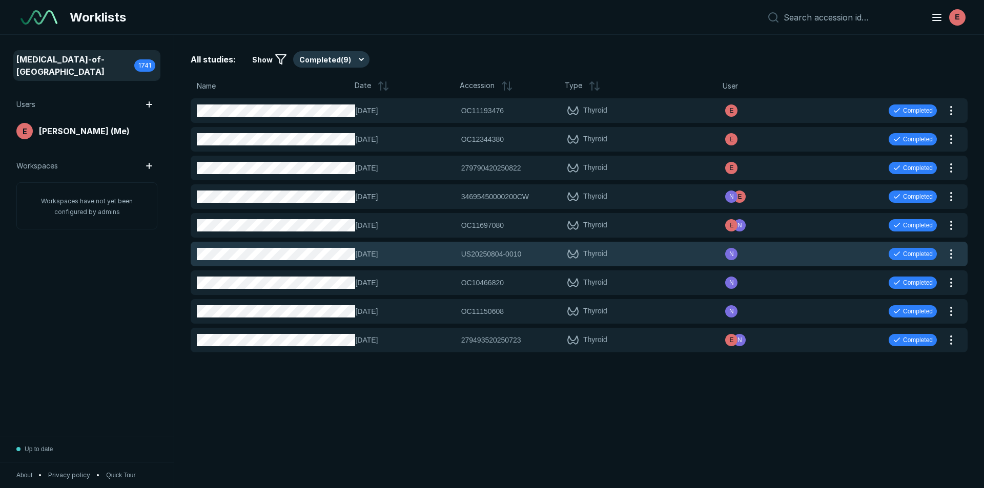
click at [260, 264] on div "[DATE] US20250804-0010 US20250804-0010 Thyroid N Completed" at bounding box center [567, 254] width 752 height 25
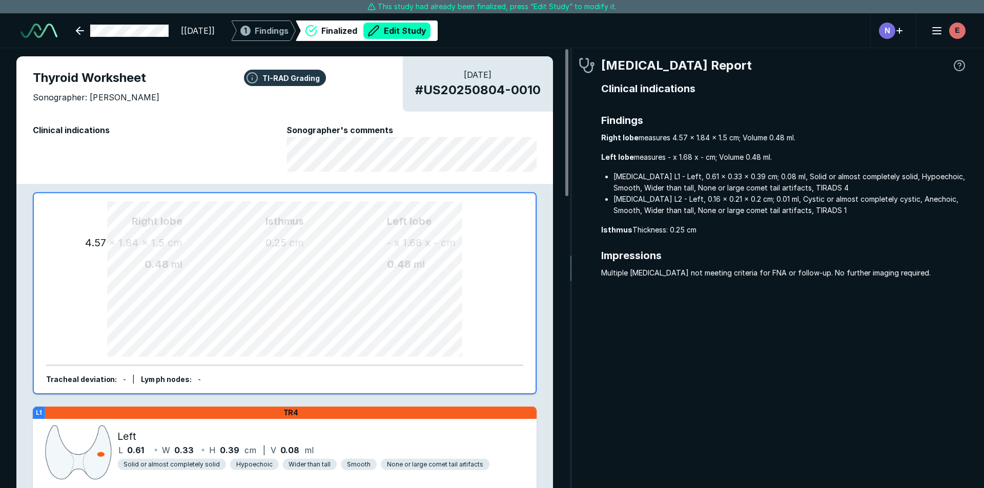
type textarea "x"
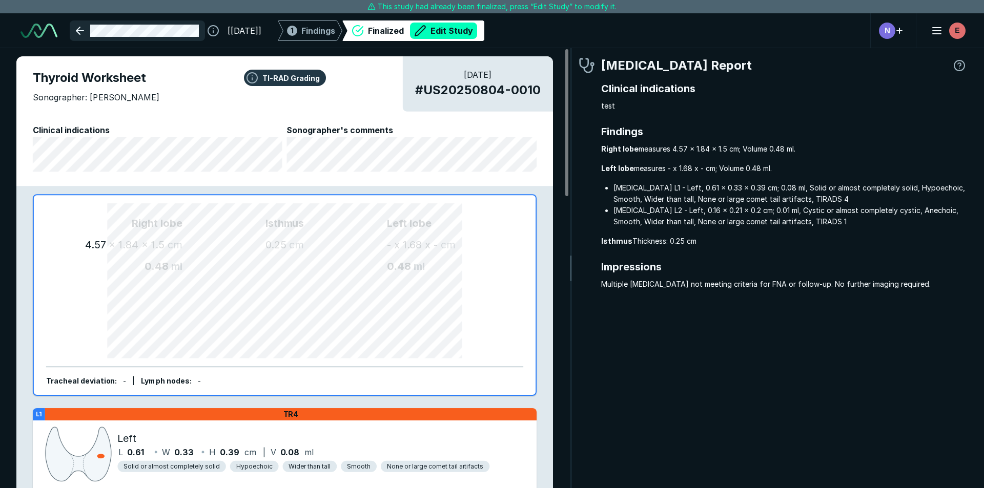
click at [77, 29] on link at bounding box center [137, 30] width 135 height 20
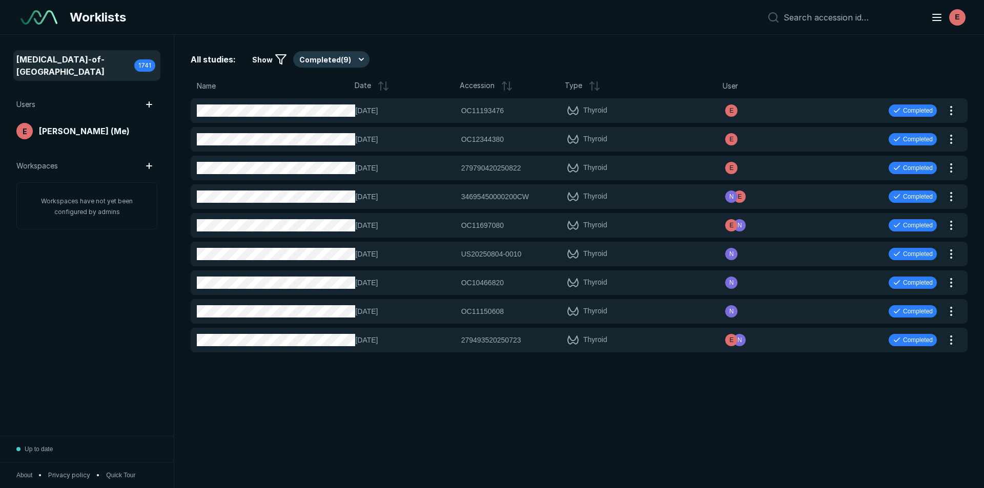
scroll to position [3172, 4813]
click at [313, 56] on button "Completed ( 9 )" at bounding box center [331, 59] width 76 height 16
click at [312, 87] on span "Active ( 1829 )" at bounding box center [326, 90] width 44 height 11
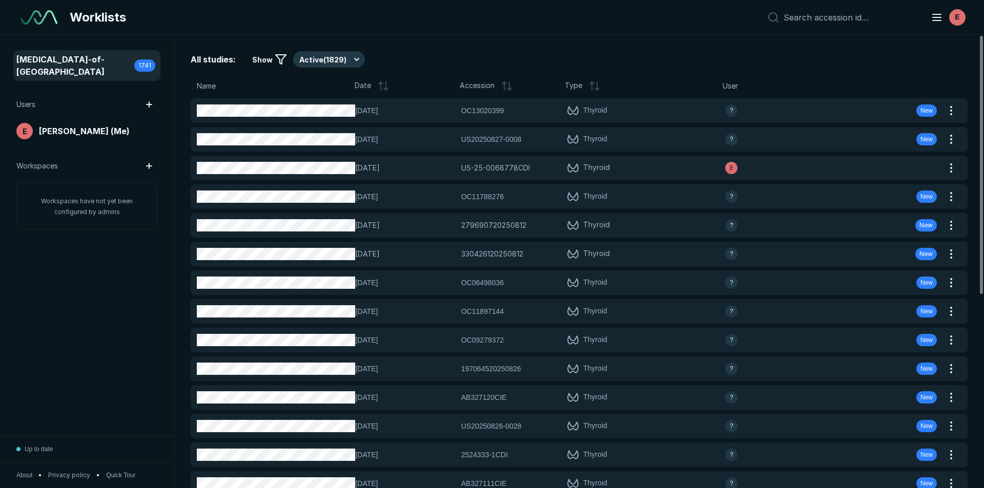
click at [384, 85] on icon at bounding box center [383, 86] width 12 height 12
click at [379, 85] on icon at bounding box center [383, 86] width 12 height 12
click at [379, 81] on icon at bounding box center [383, 86] width 12 height 12
click at [379, 83] on icon at bounding box center [381, 83] width 4 height 2
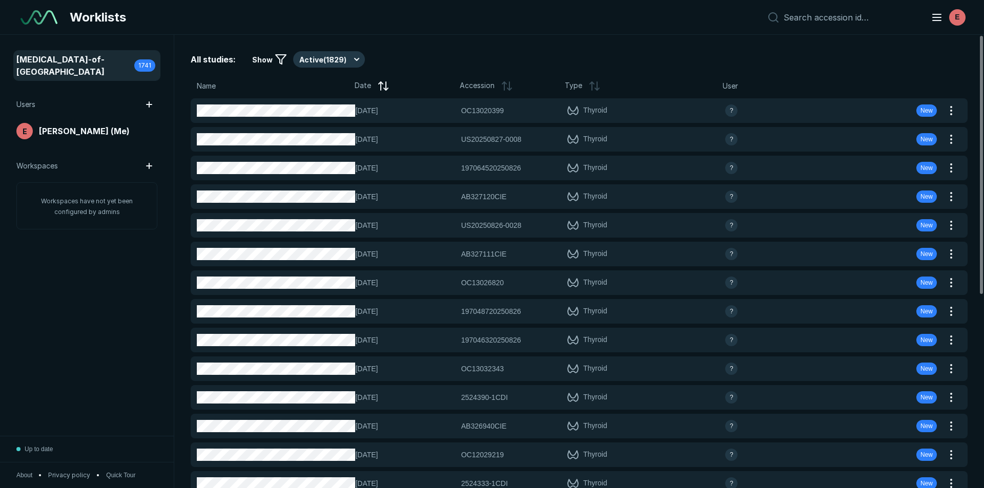
click at [384, 89] on icon at bounding box center [383, 86] width 12 height 12
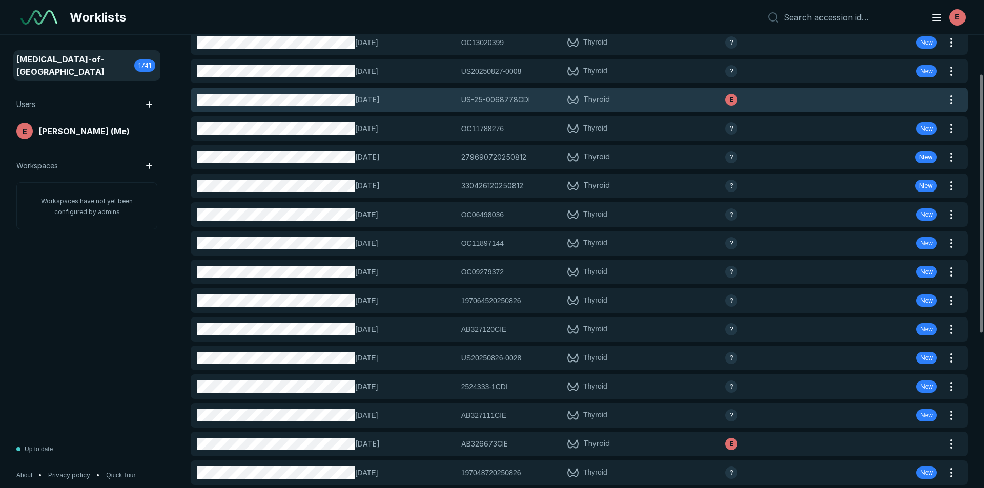
scroll to position [67, 0]
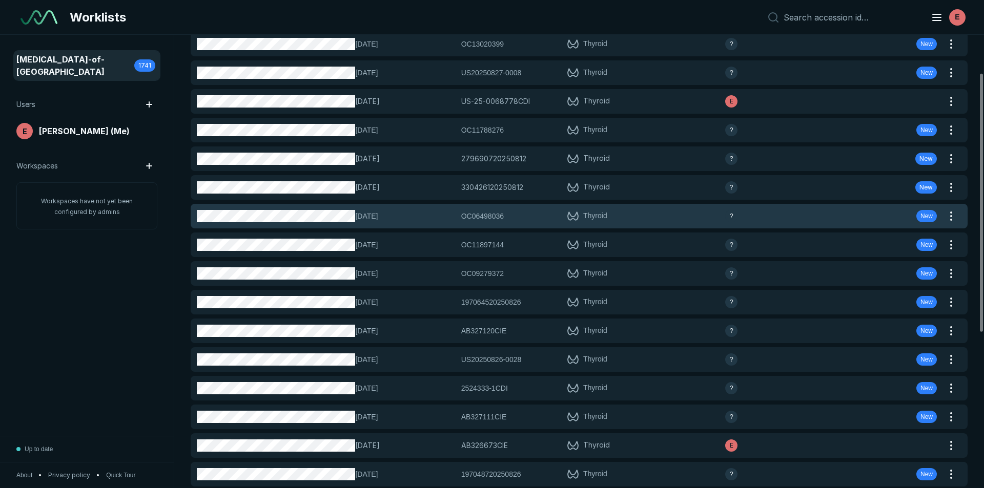
click at [377, 214] on span "[DATE]" at bounding box center [404, 216] width 99 height 11
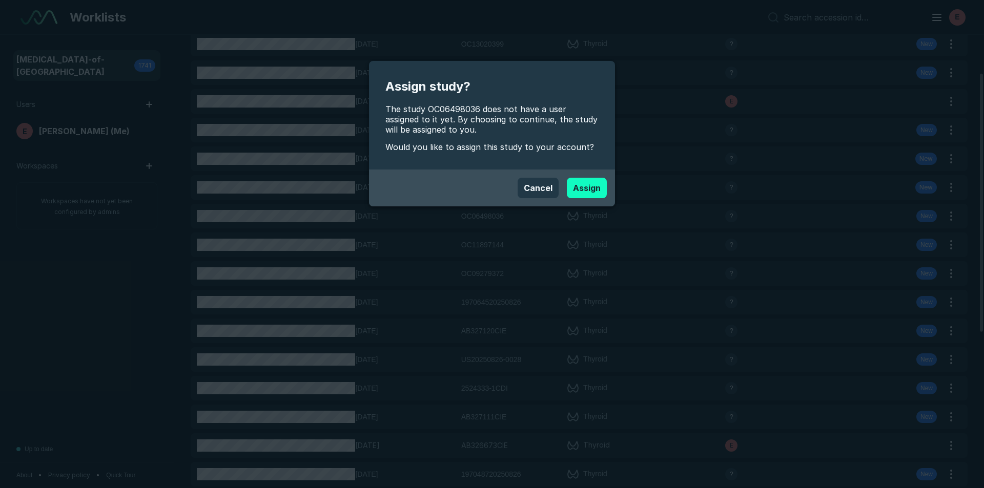
click at [587, 190] on button "Assign" at bounding box center [587, 188] width 40 height 20
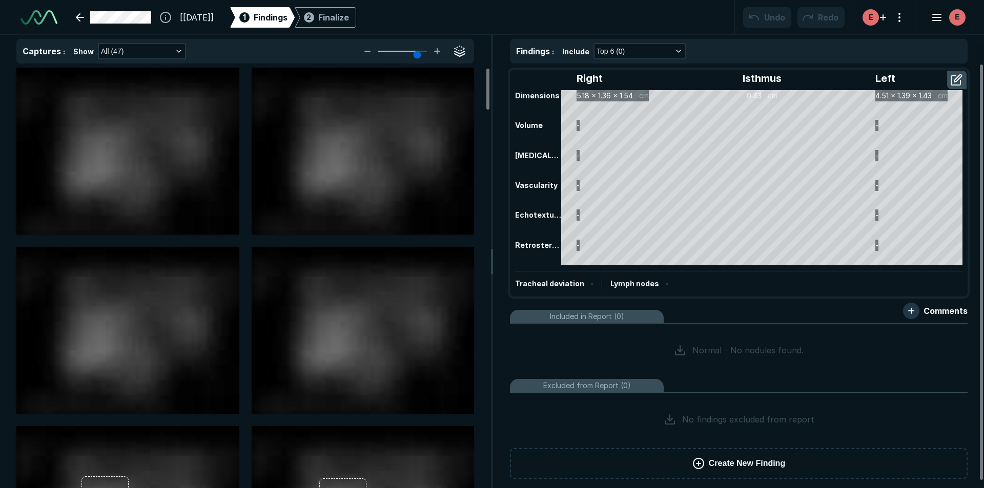
scroll to position [2307, 3367]
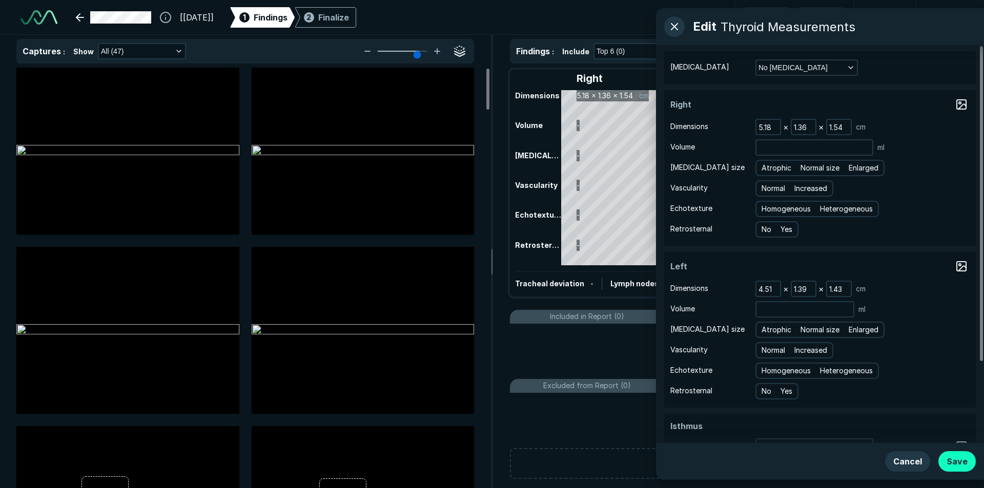
click at [953, 459] on button "Save" at bounding box center [956, 461] width 37 height 20
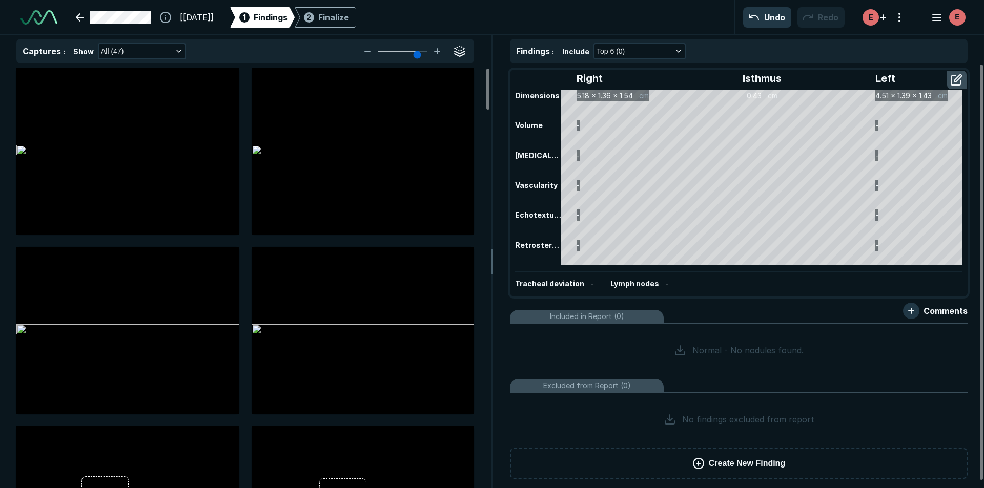
scroll to position [0, 0]
click at [76, 15] on link at bounding box center [114, 17] width 88 height 20
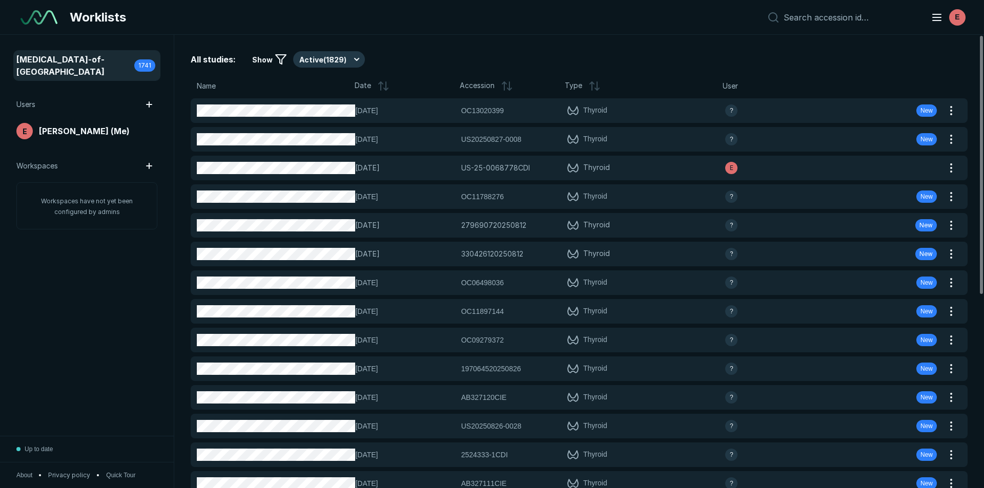
scroll to position [3172, 4813]
